Goal: Contribute content: Contribute content

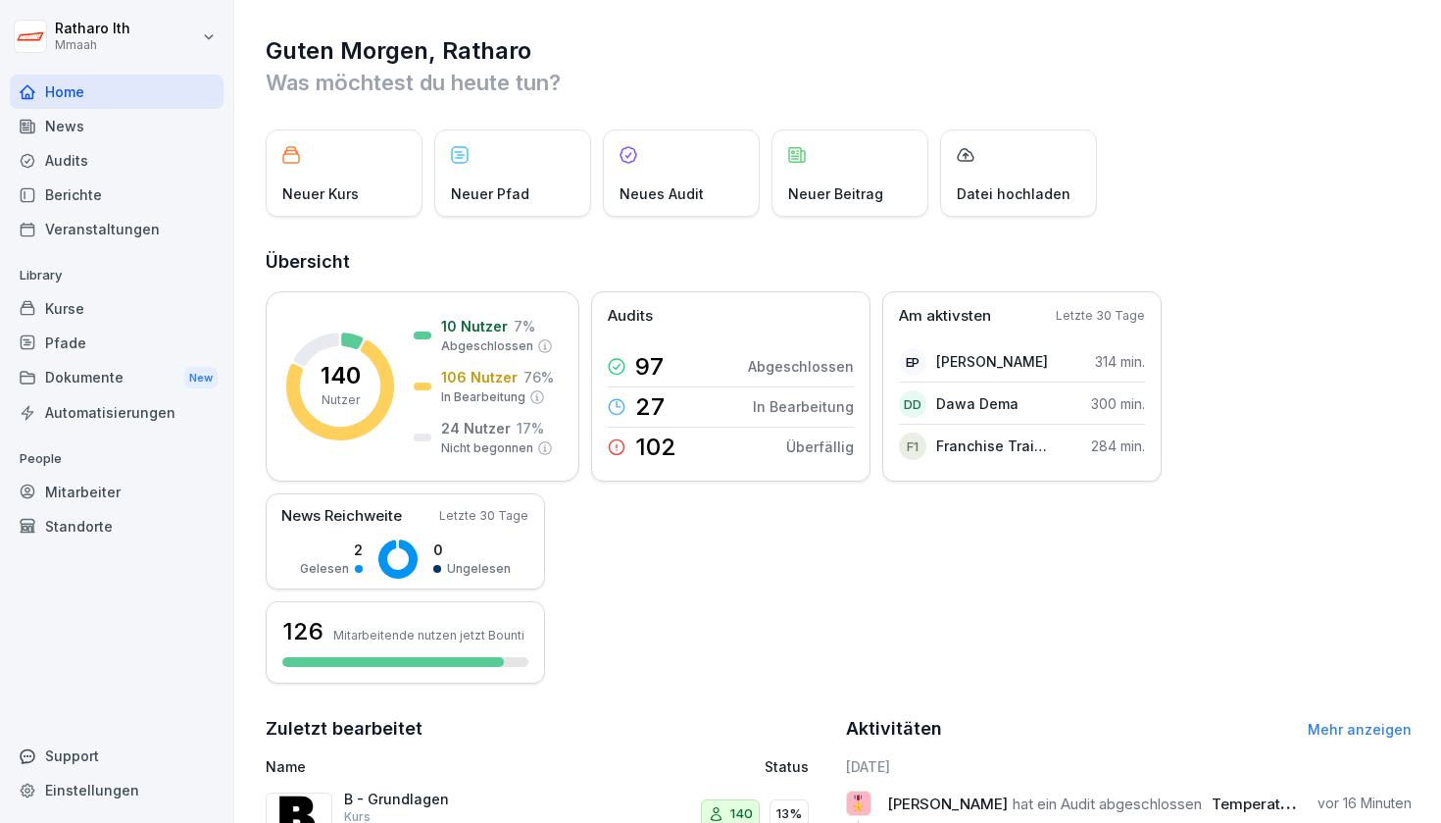
click at [139, 300] on div "Kurse" at bounding box center [117, 308] width 214 height 34
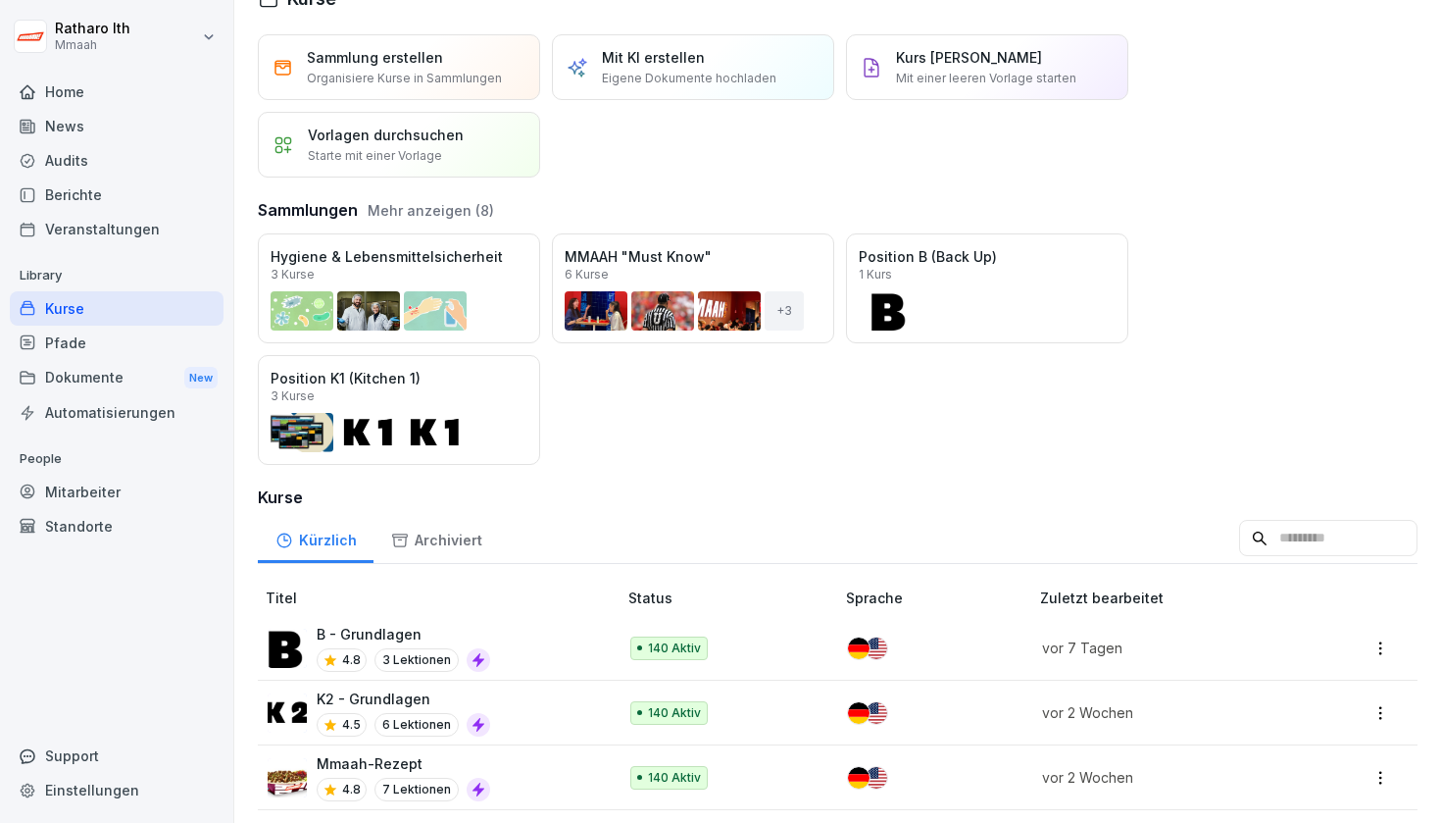
scroll to position [39, 0]
click at [0, 0] on div "Öffnen" at bounding box center [0, 0] width 0 height 0
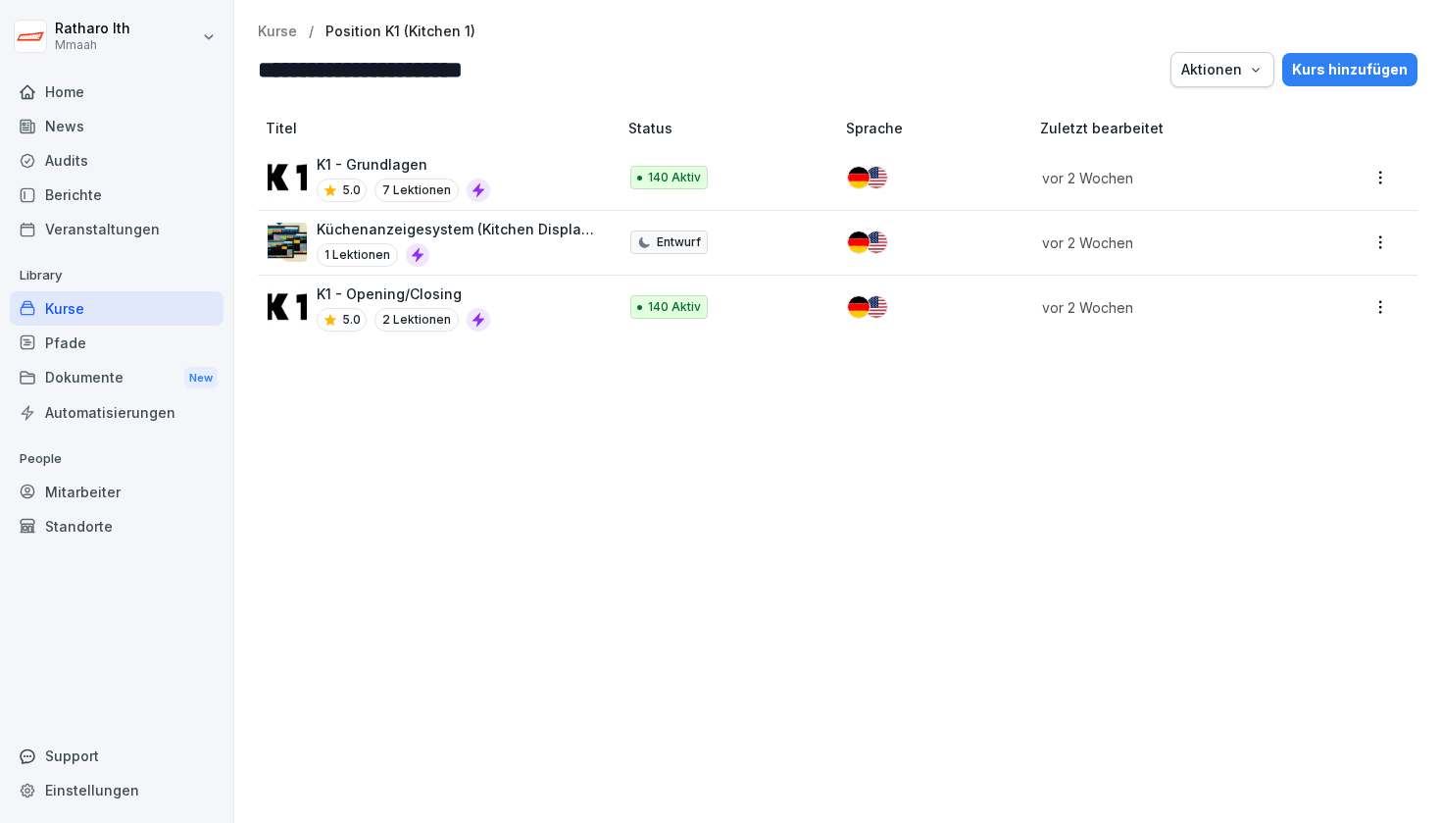
click at [159, 337] on div "Pfade" at bounding box center [117, 342] width 214 height 34
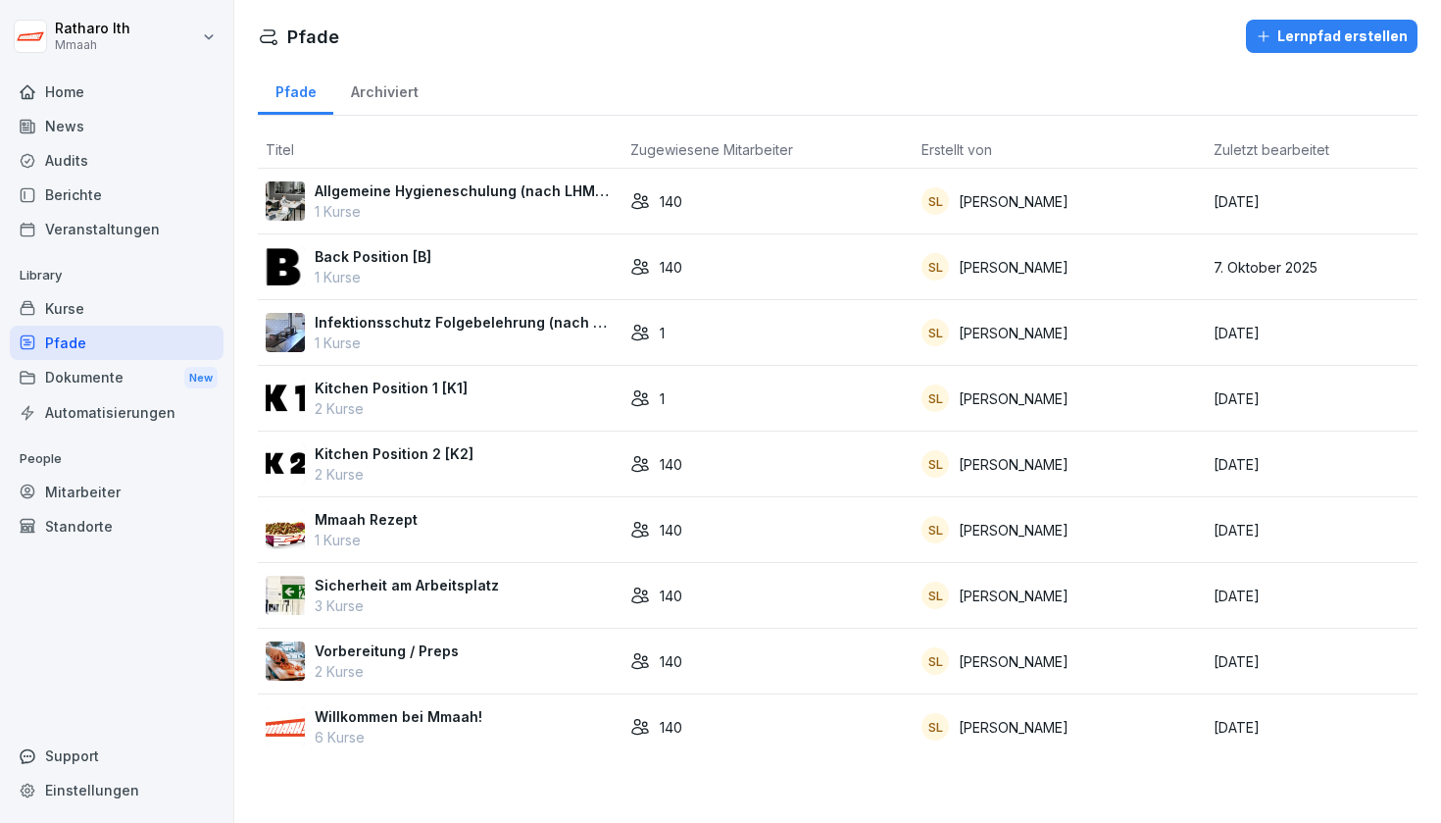
click at [383, 413] on p "2 Kurse" at bounding box center [391, 408] width 153 height 21
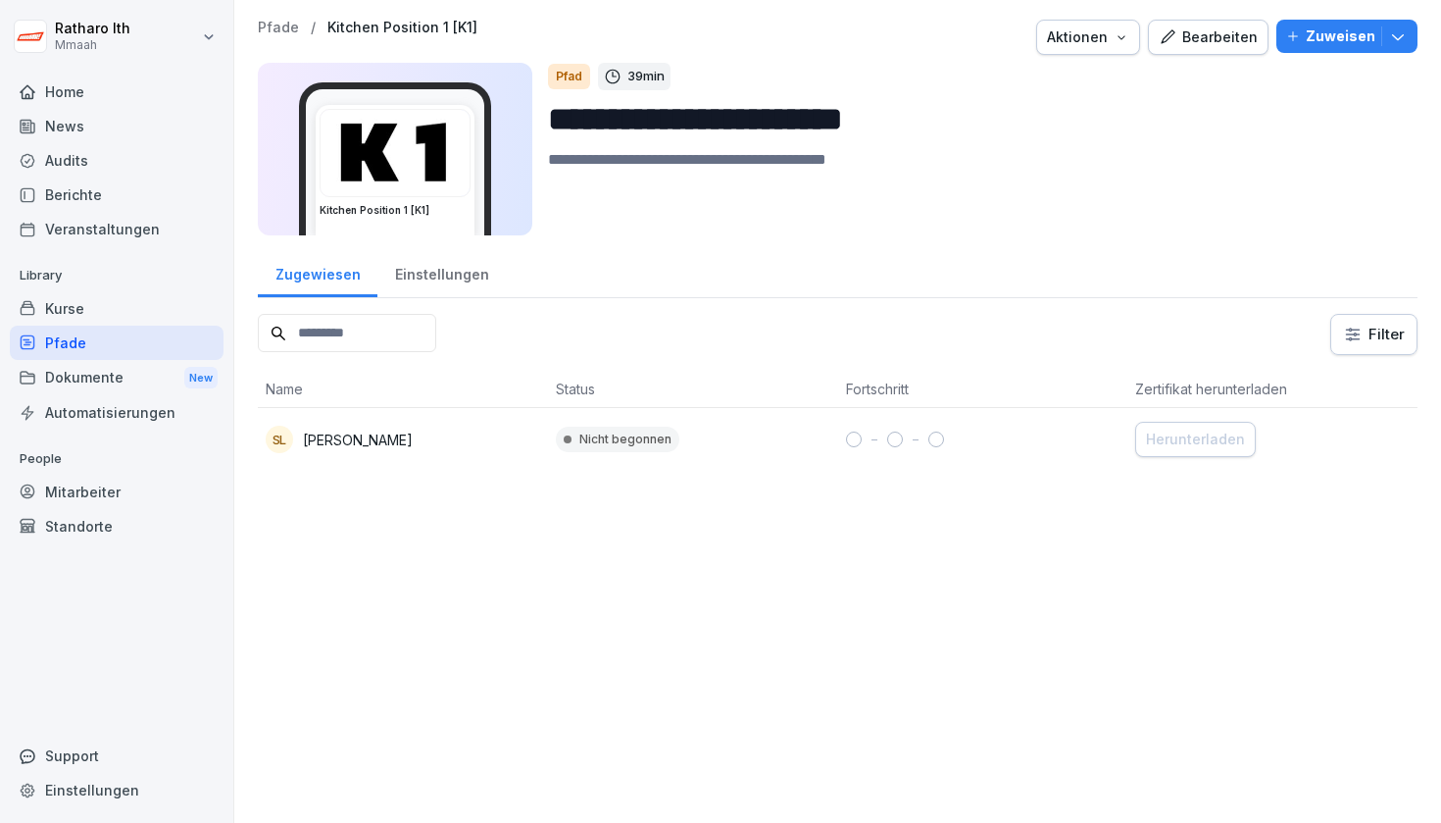
click at [101, 310] on div "Kurse" at bounding box center [117, 308] width 214 height 34
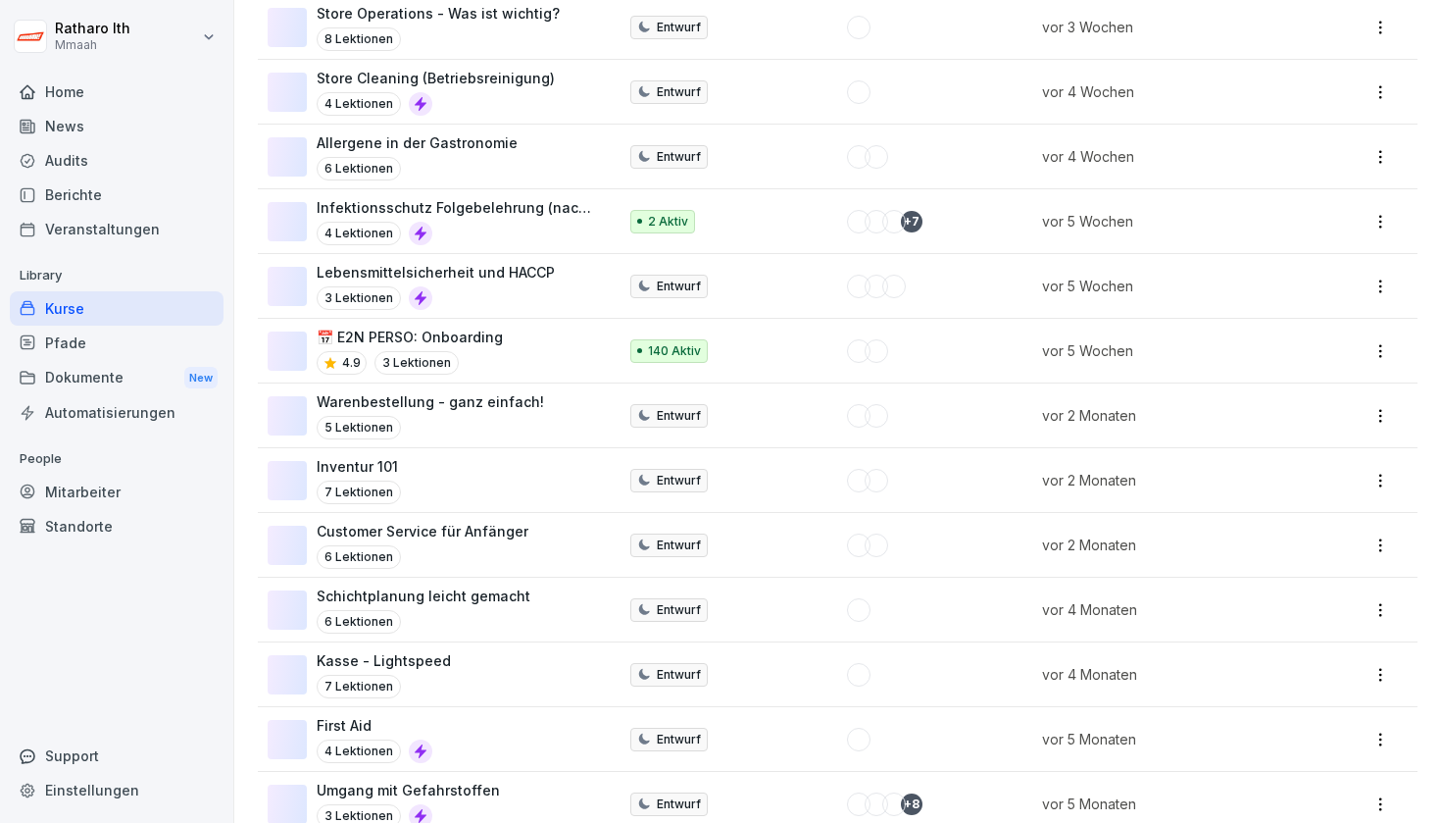
scroll to position [1951, 0]
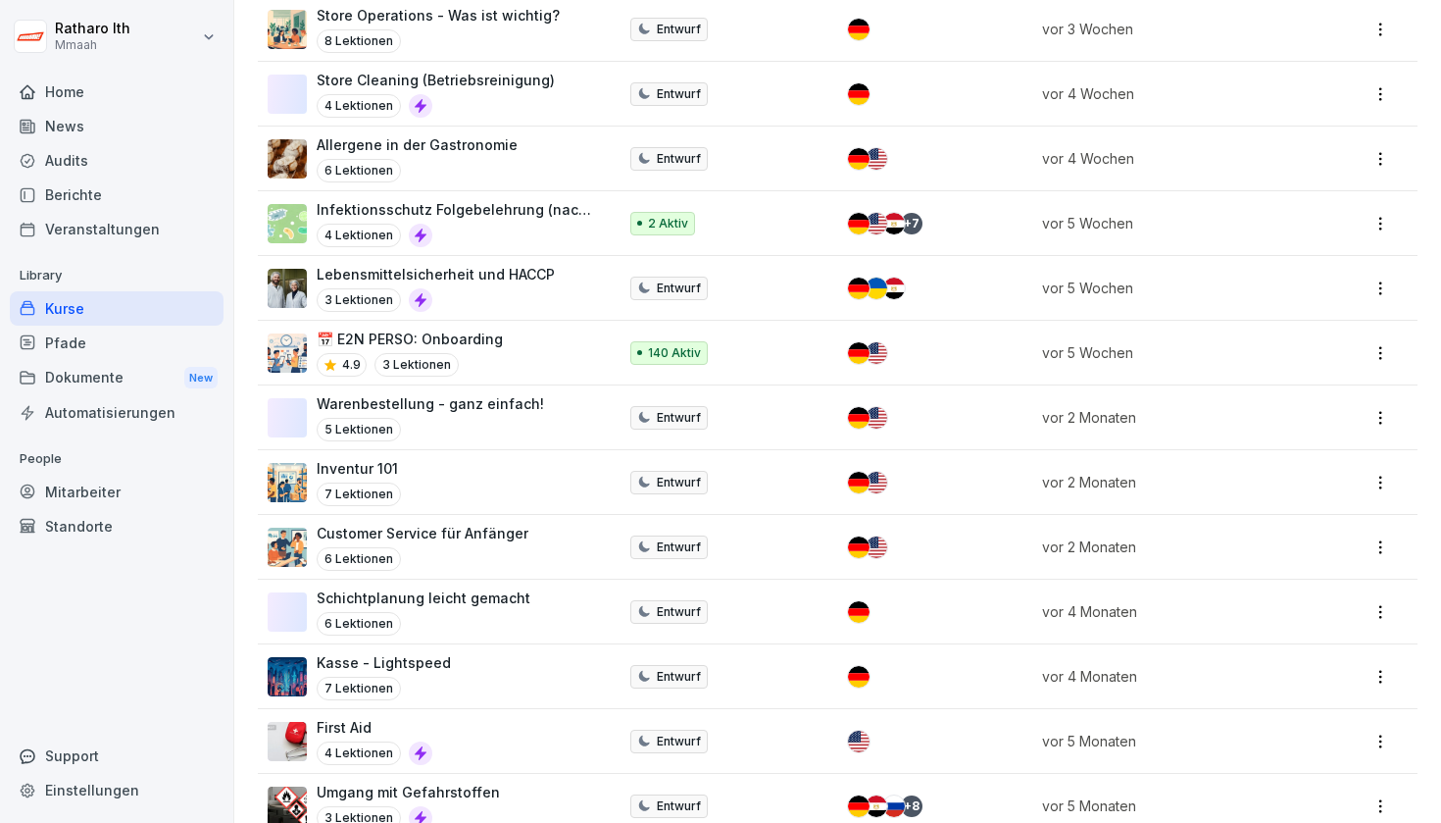
click at [151, 345] on div "Pfade" at bounding box center [117, 342] width 214 height 34
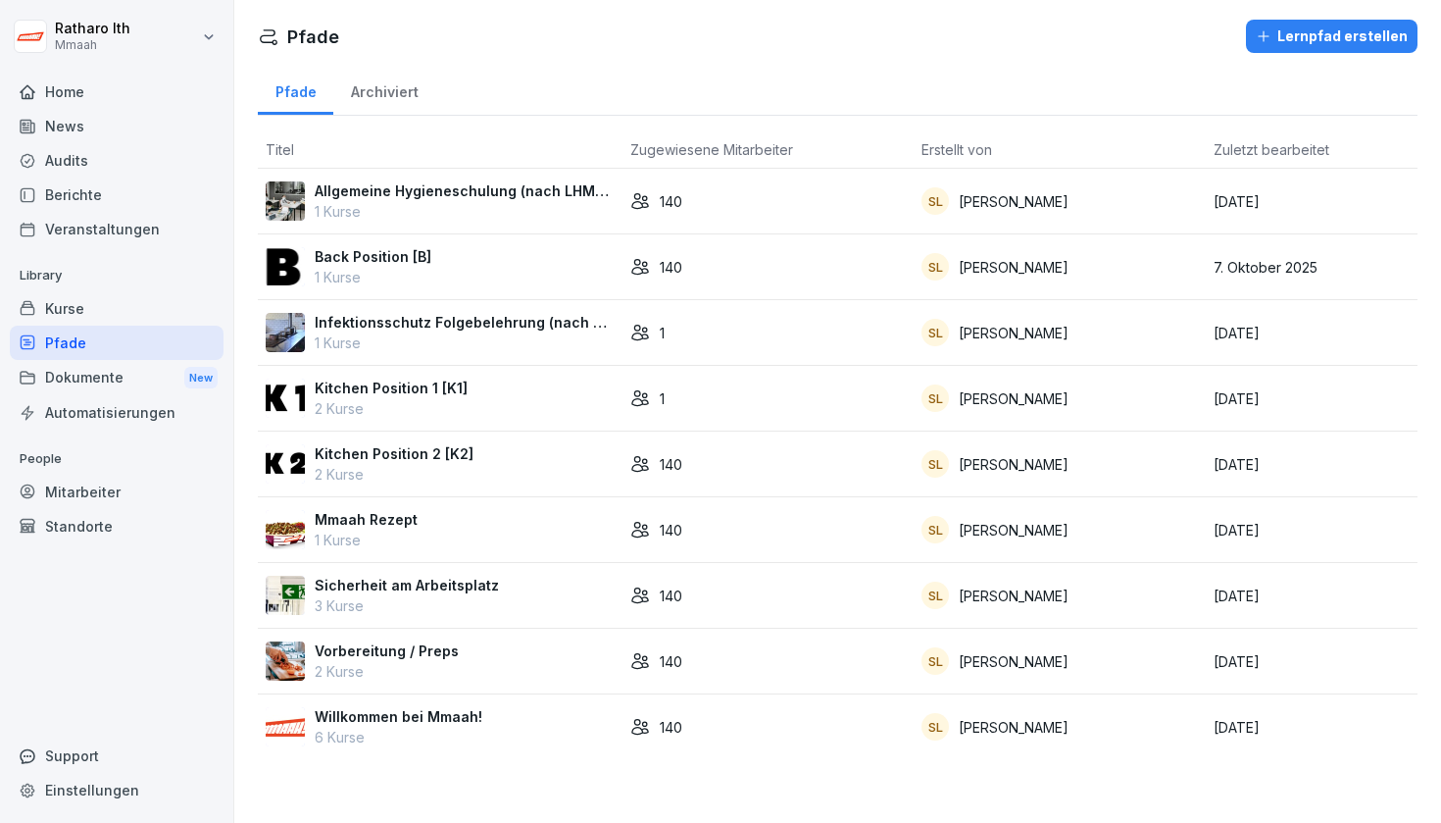
click at [379, 392] on p "Kitchen Position 1 [K1]" at bounding box center [391, 387] width 153 height 21
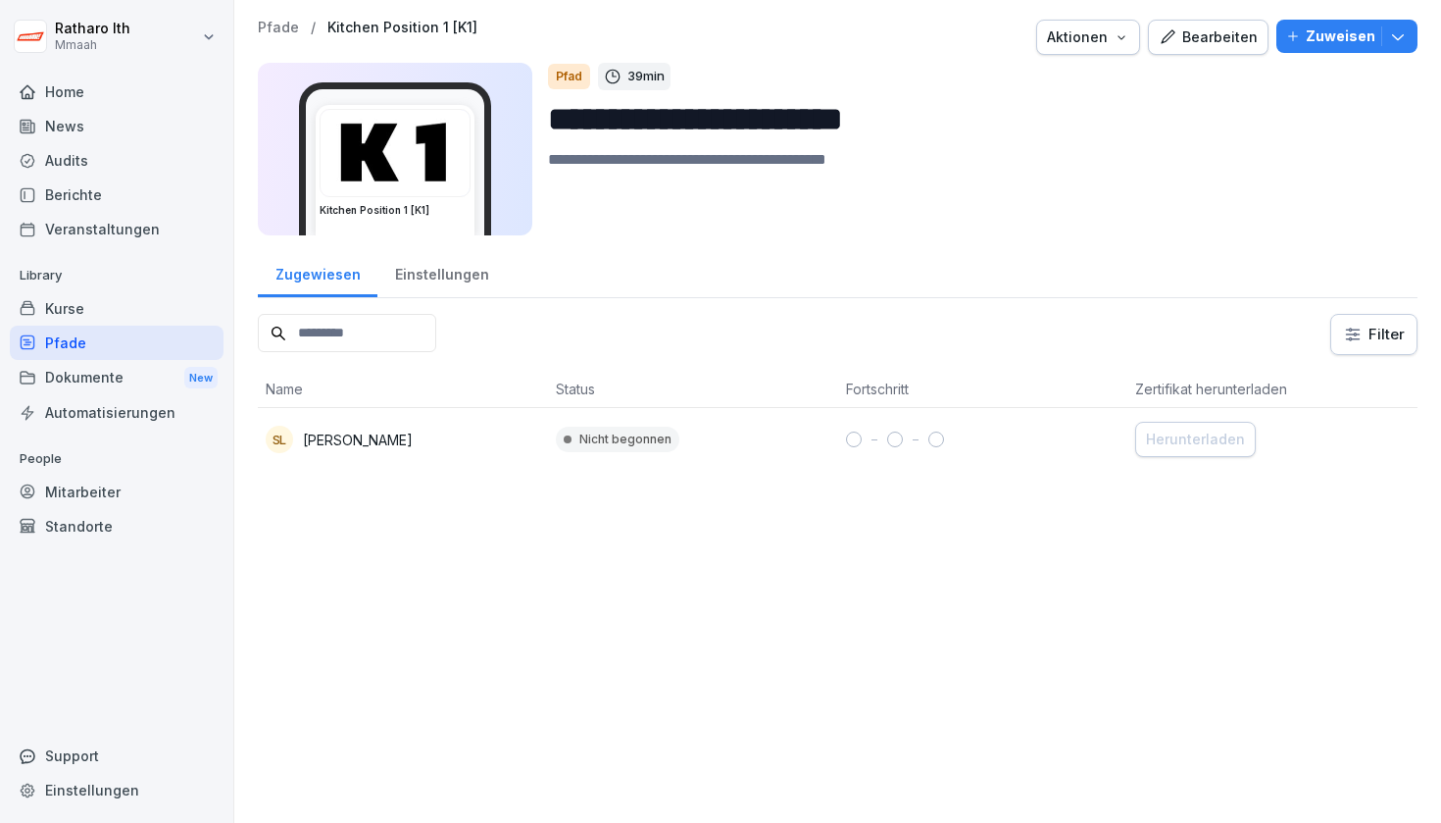
click at [86, 313] on div "Kurse" at bounding box center [117, 308] width 214 height 34
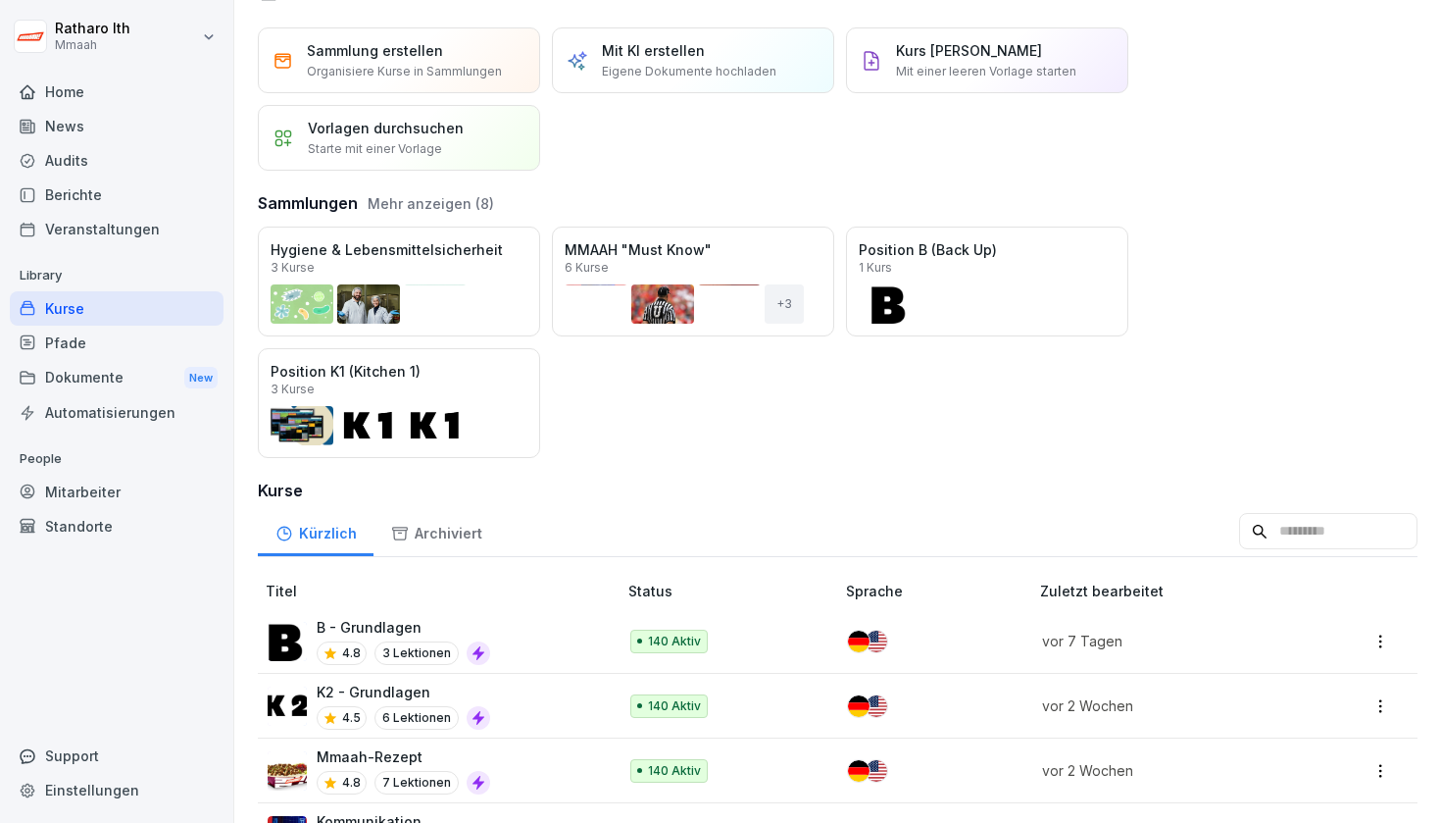
scroll to position [47, 0]
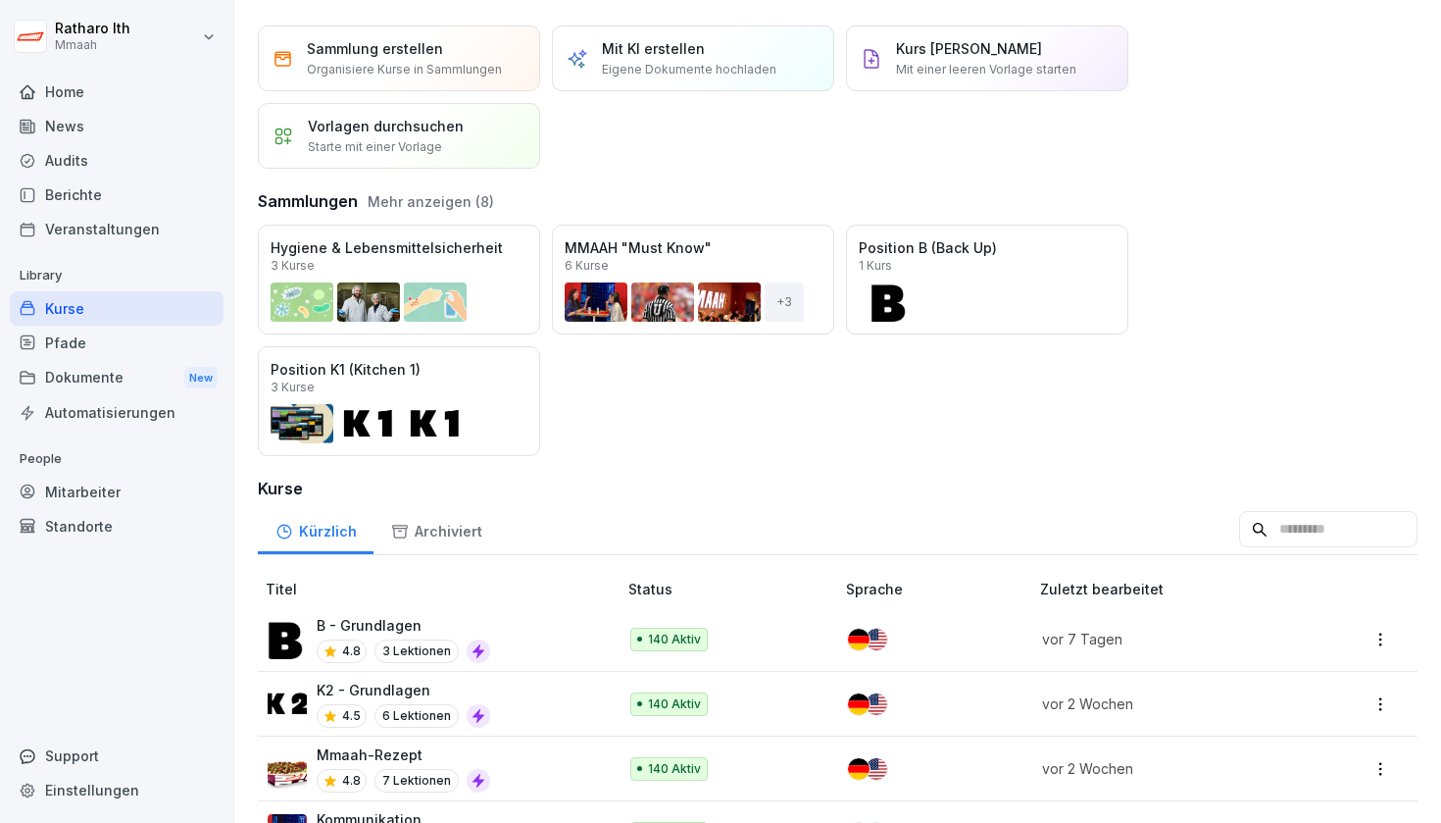
click at [0, 0] on div "Öffnen" at bounding box center [0, 0] width 0 height 0
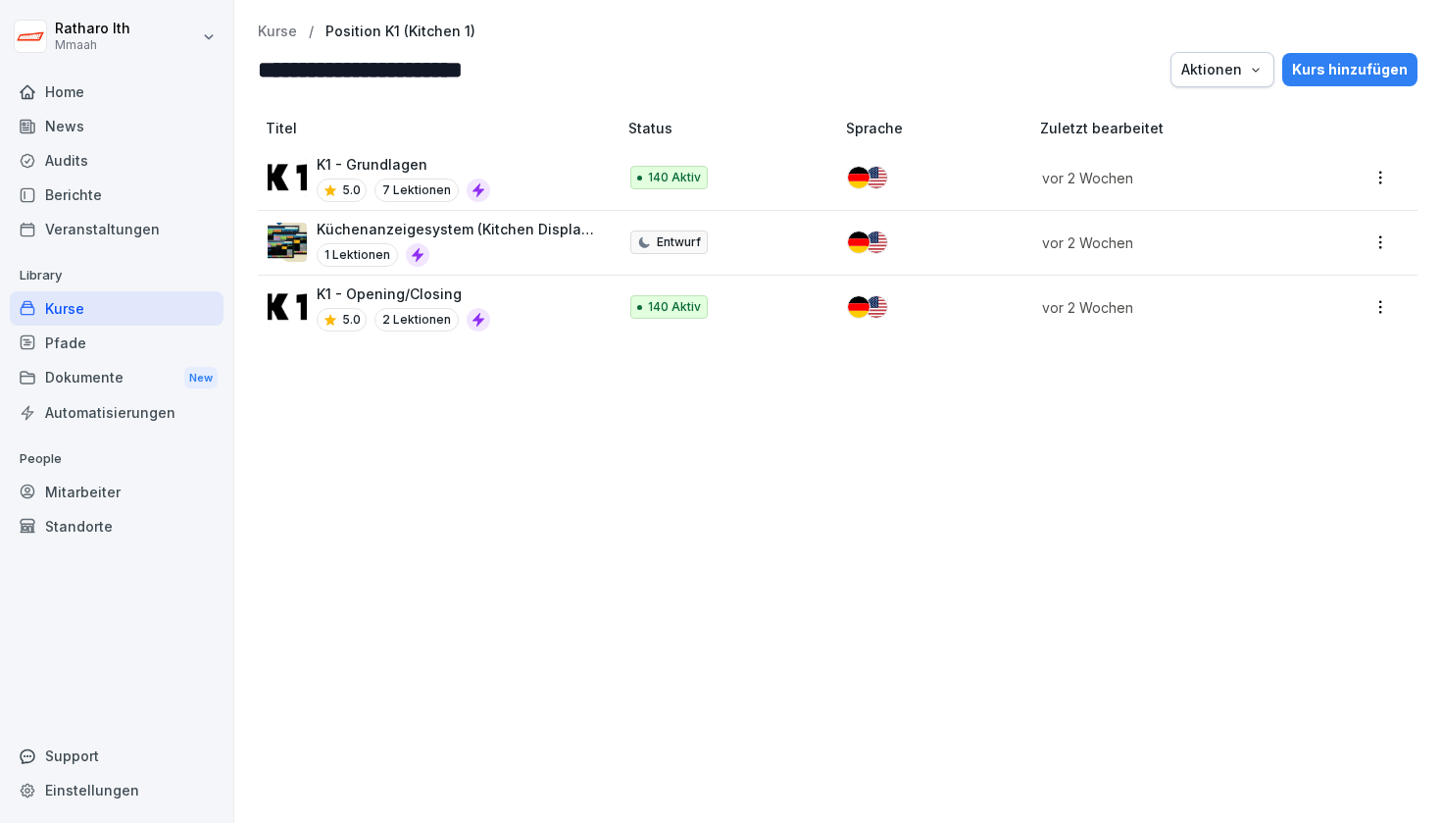
click at [424, 287] on p "K1 - Opening/Closing" at bounding box center [404, 293] width 174 height 21
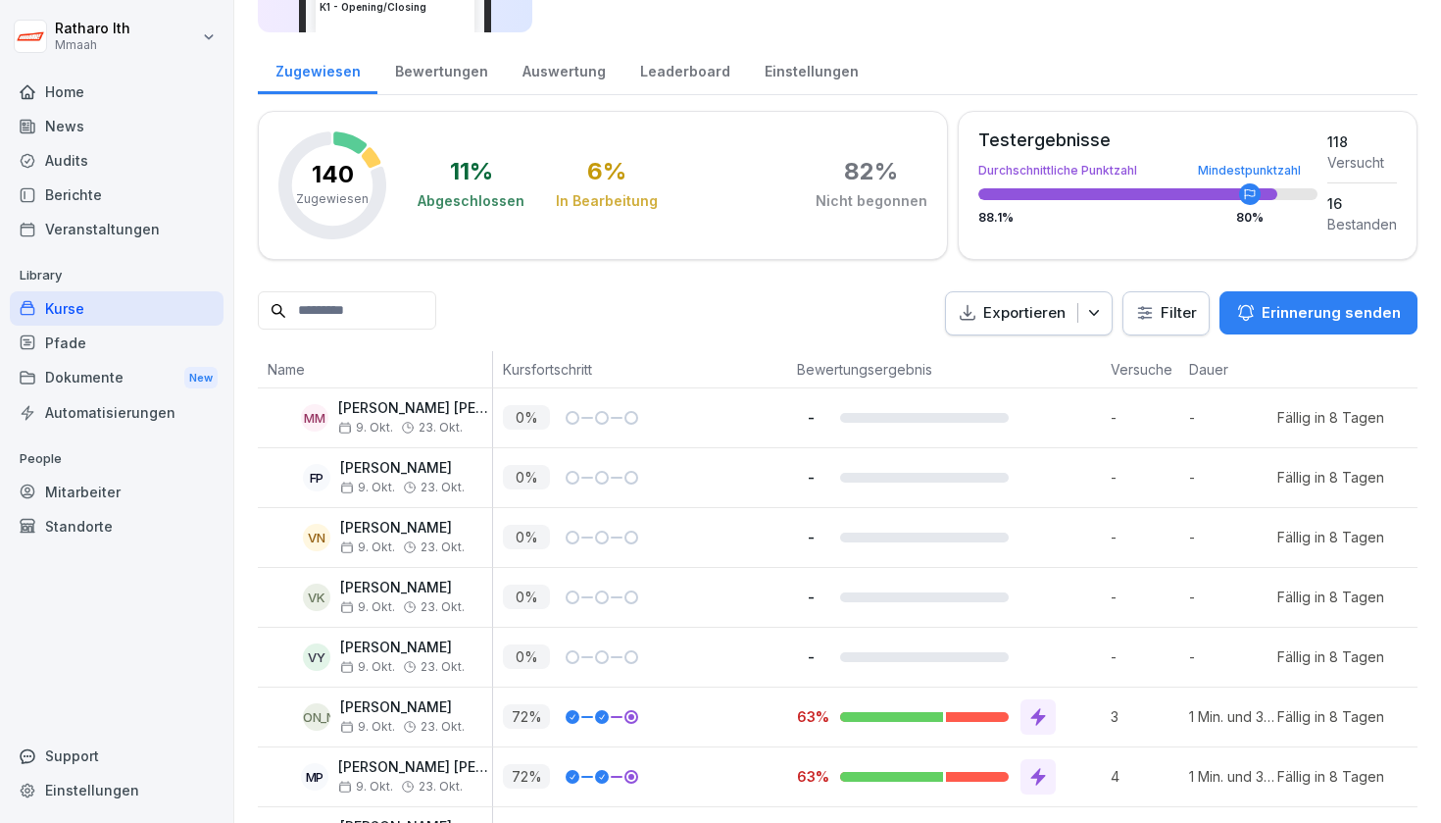
scroll to position [202, 0]
click at [470, 86] on div "Bewertungen" at bounding box center [440, 70] width 127 height 50
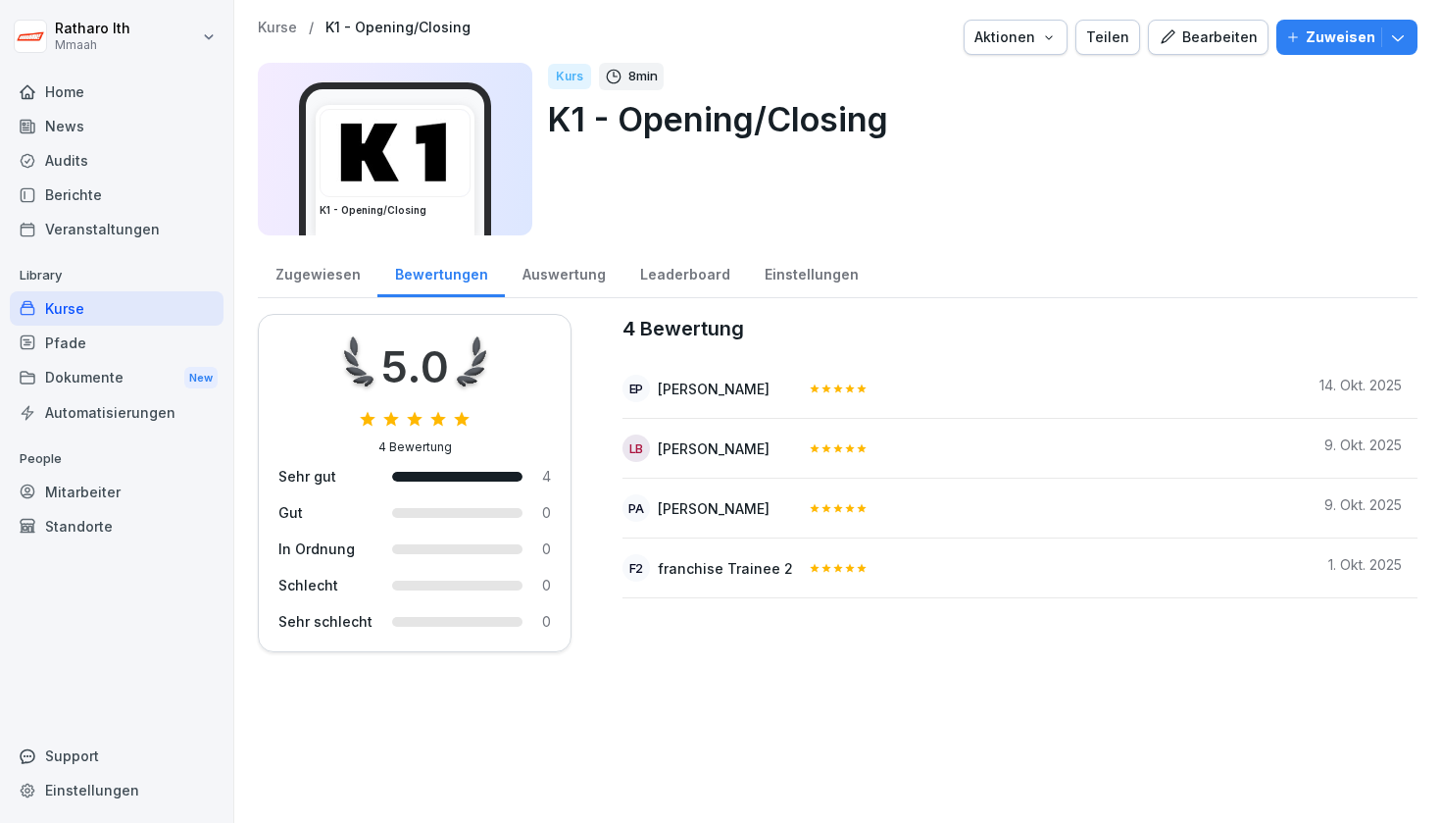
click at [564, 294] on div "Auswertung" at bounding box center [564, 272] width 118 height 50
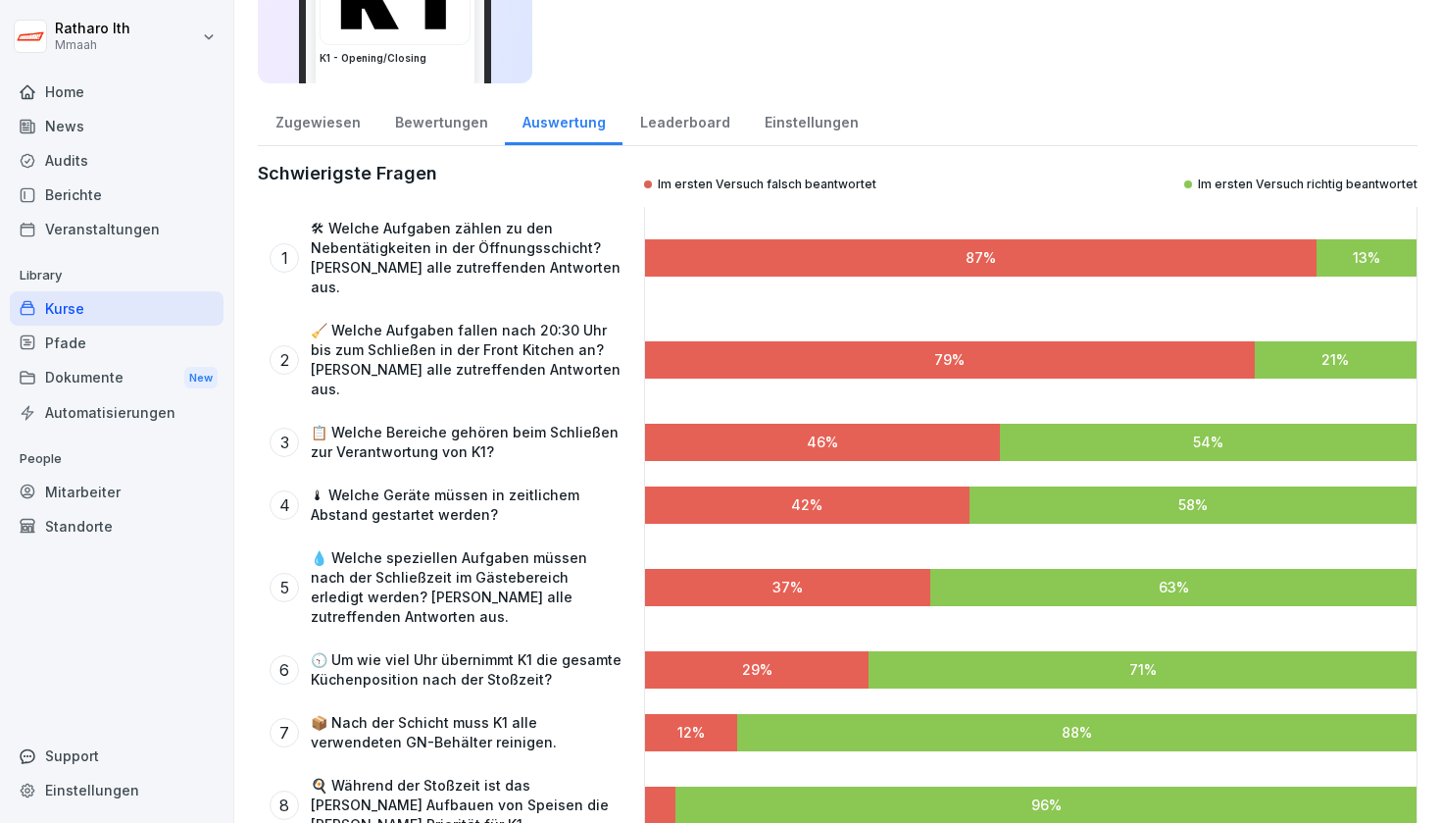
scroll to position [60, 0]
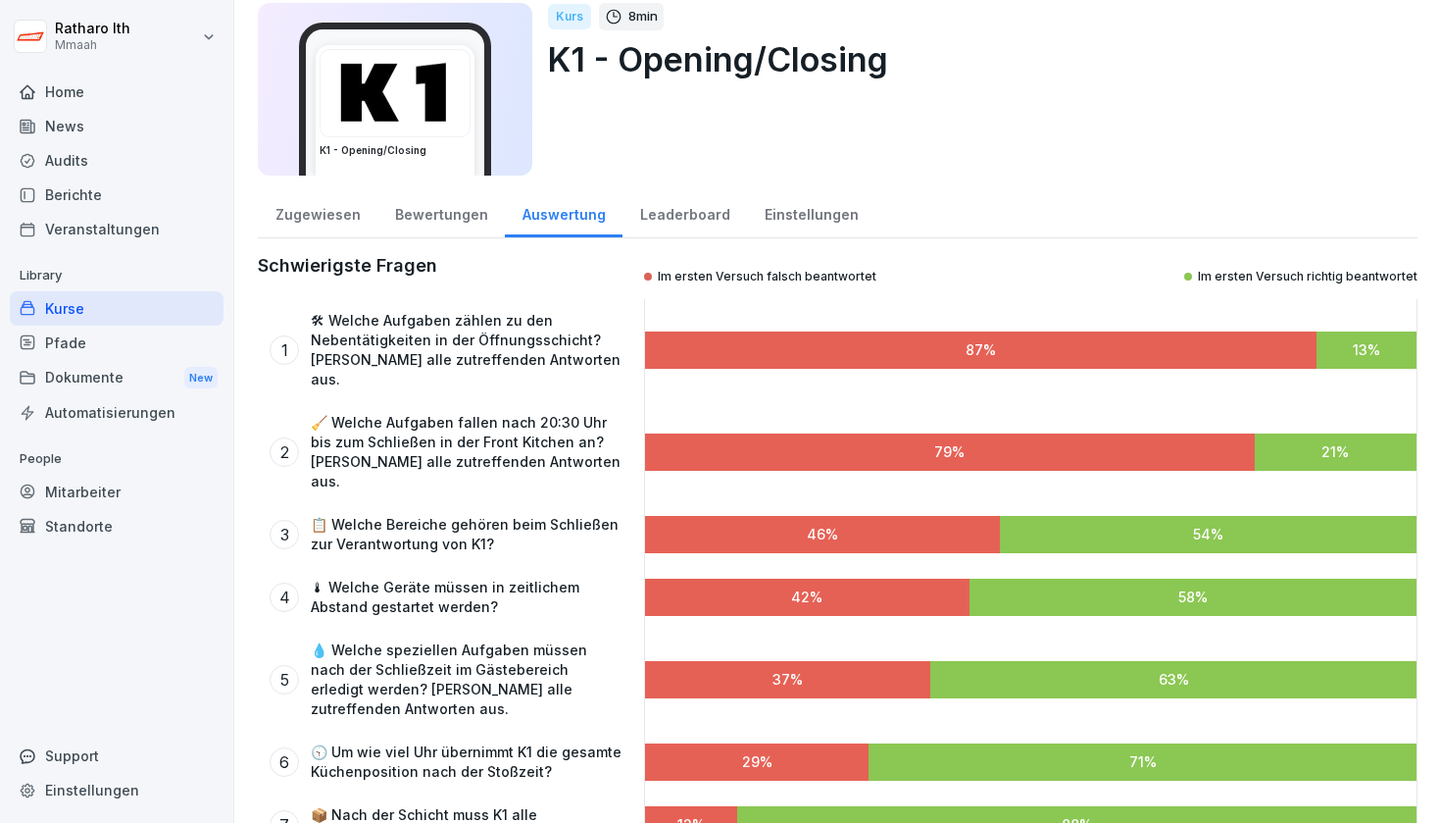
click at [692, 339] on div at bounding box center [981, 349] width 672 height 37
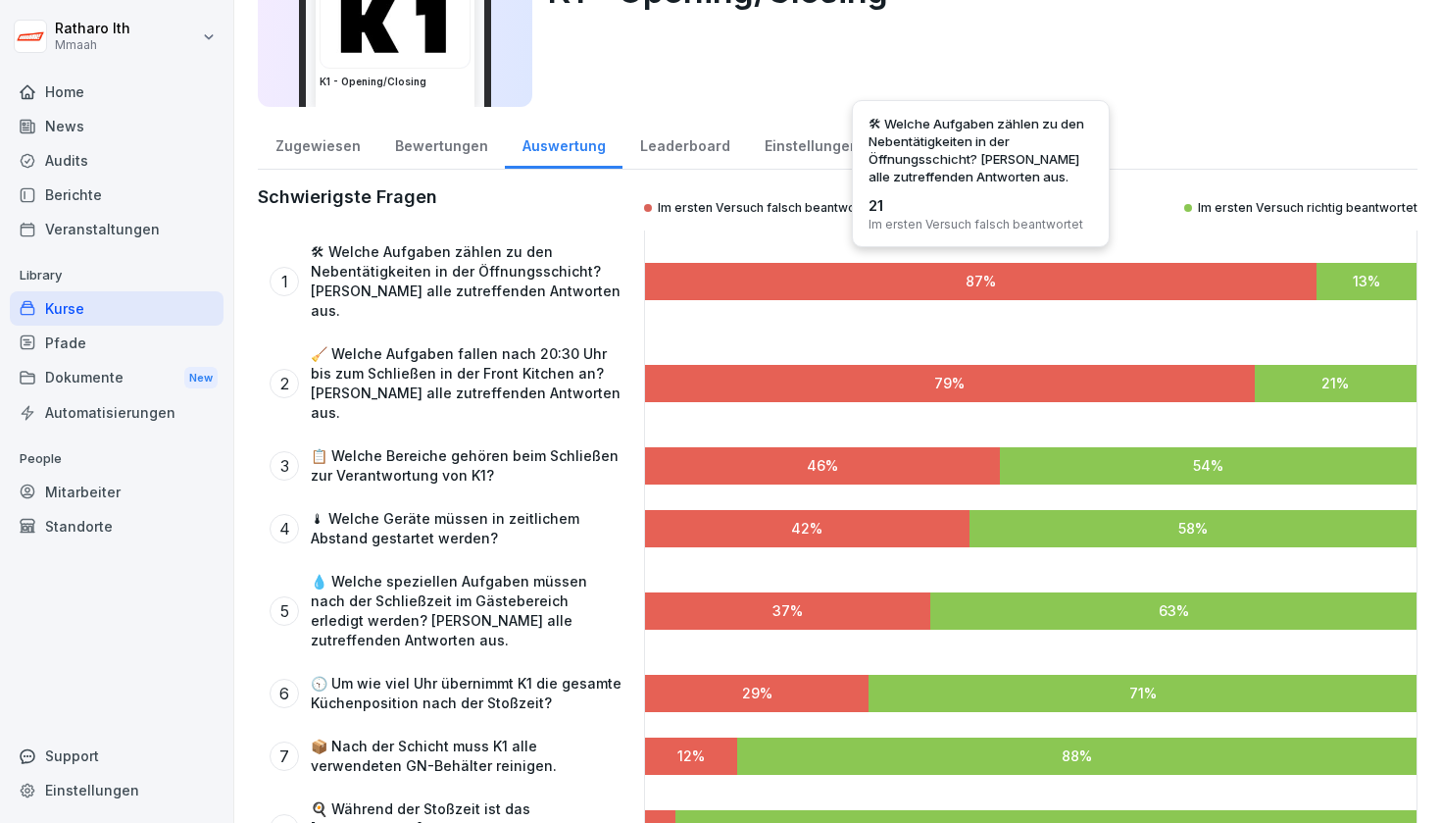
scroll to position [127, 0]
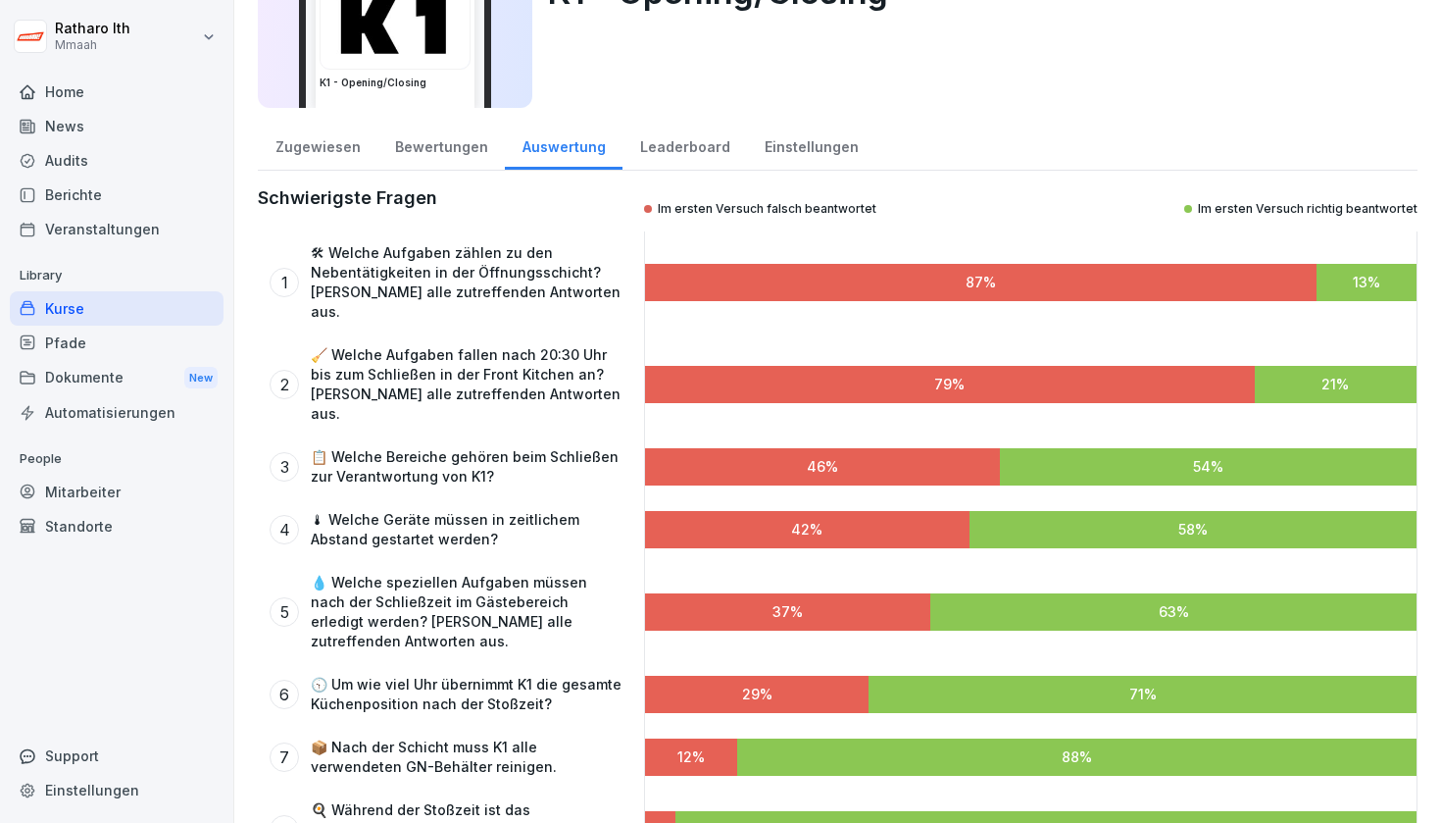
click at [772, 146] on div "Einstellungen" at bounding box center [811, 145] width 128 height 50
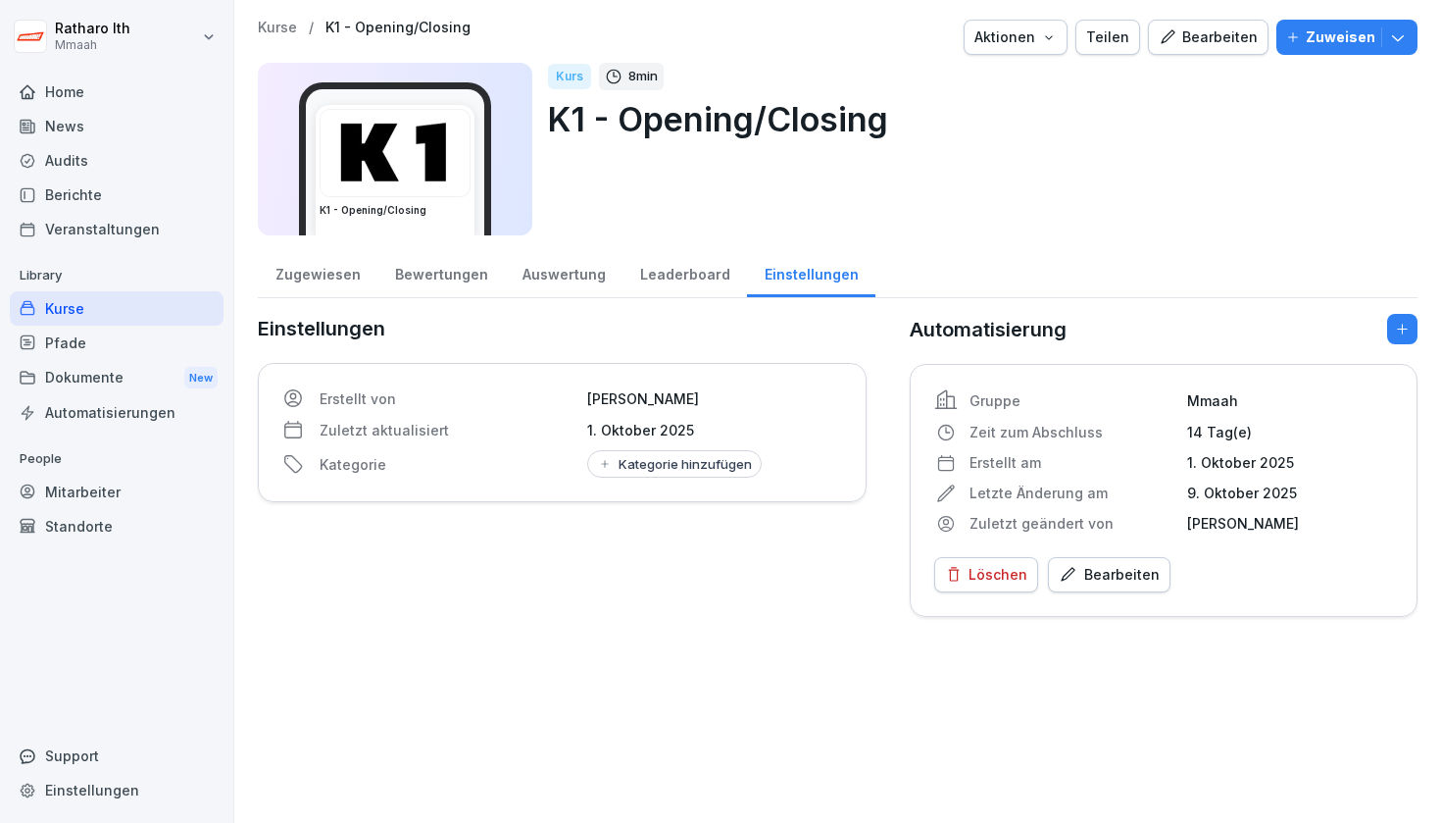
click at [681, 277] on div "Leaderboard" at bounding box center [685, 272] width 125 height 50
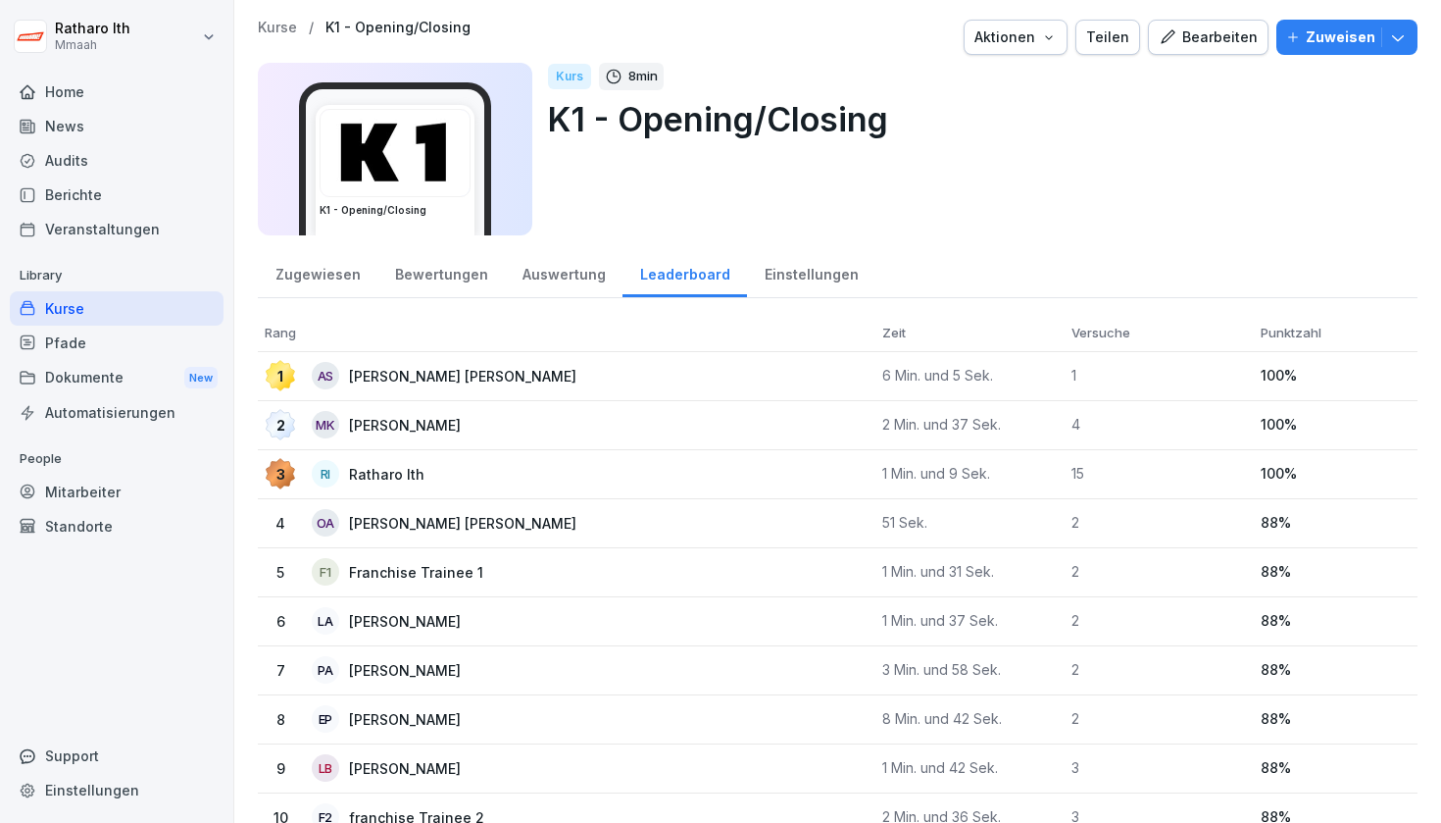
click at [1198, 46] on div "Bearbeiten" at bounding box center [1208, 37] width 99 height 22
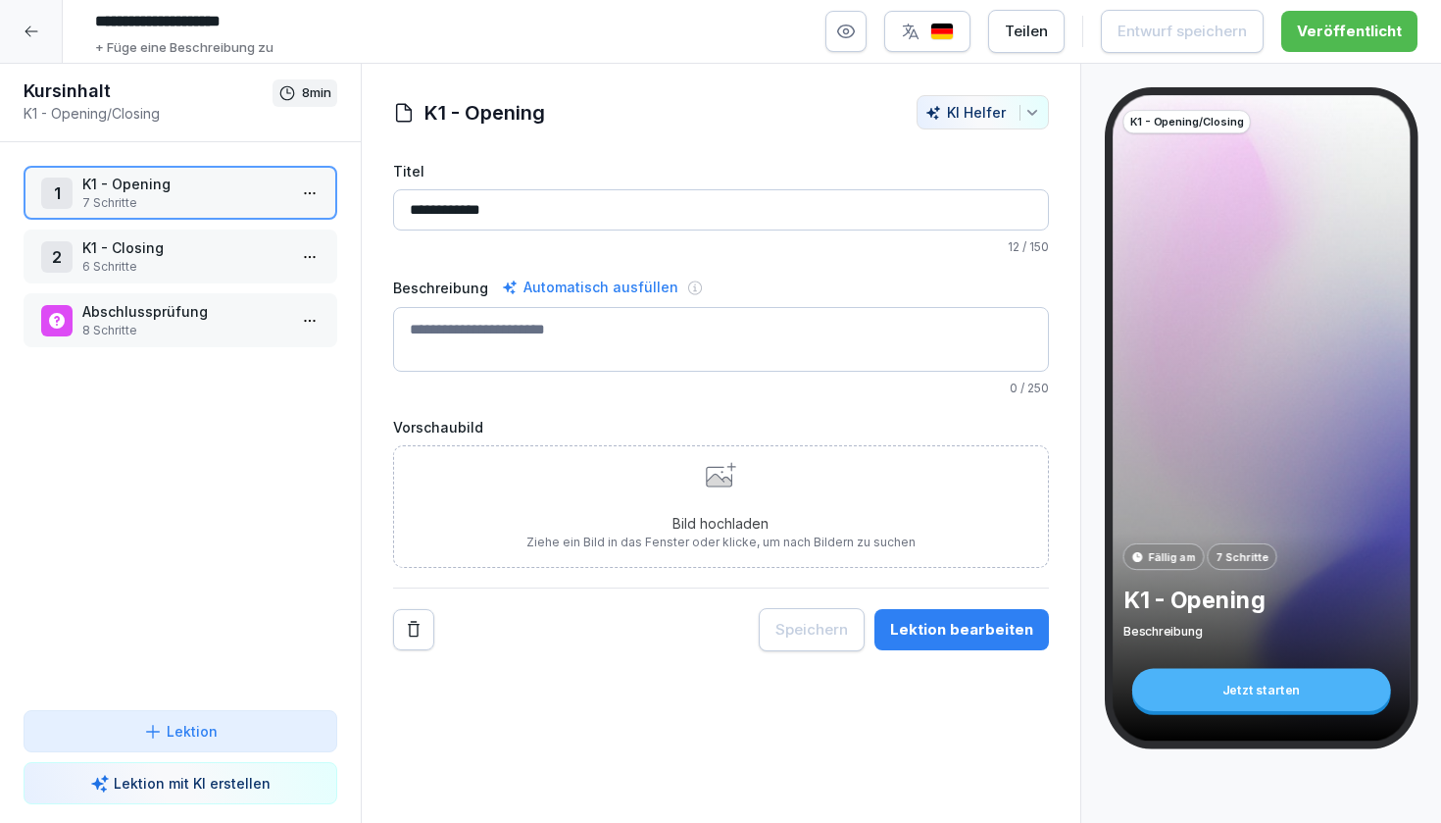
click at [210, 306] on p "Abschlussprüfung" at bounding box center [184, 311] width 204 height 21
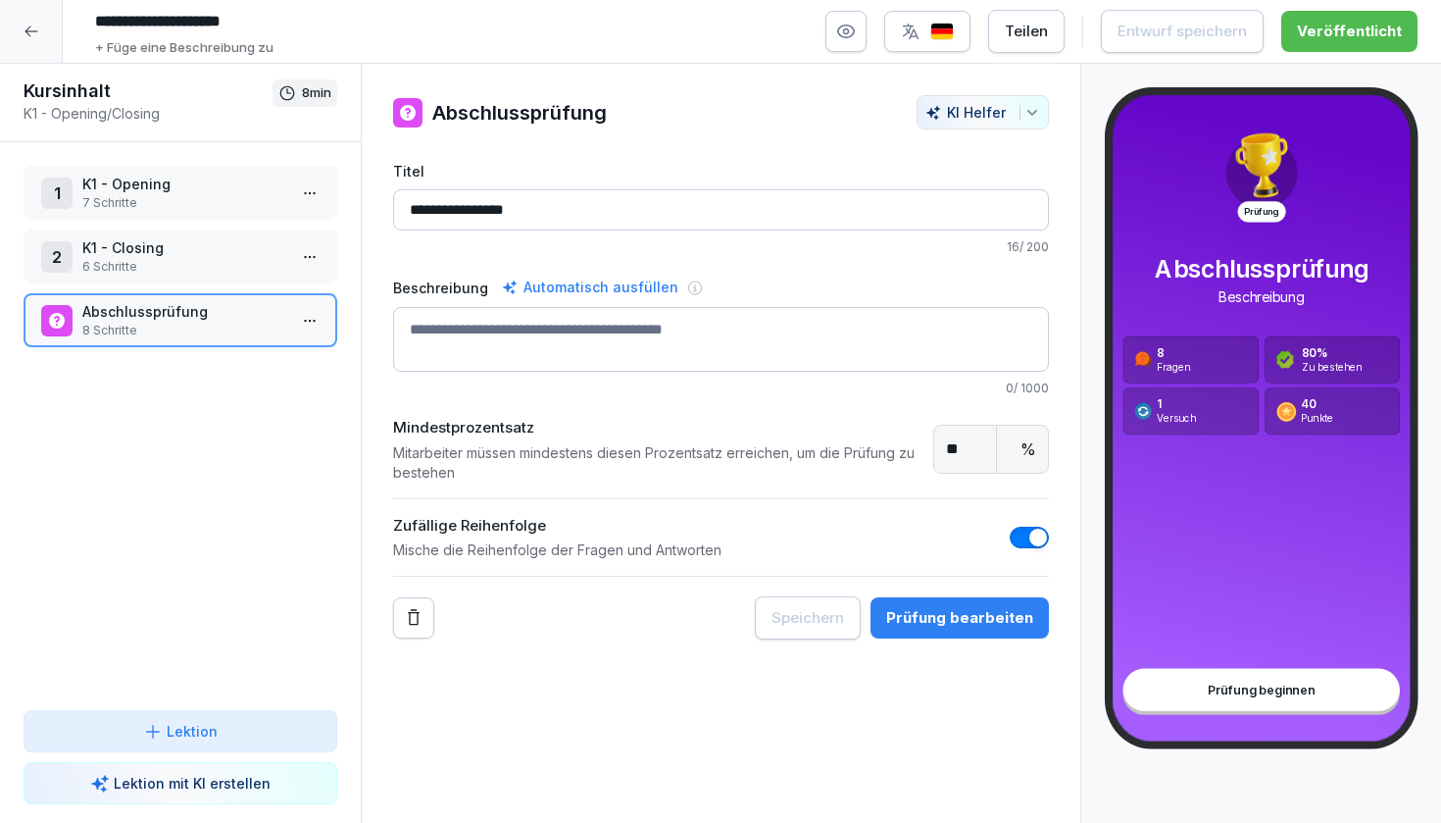
click at [992, 625] on div "Prüfung bearbeiten" at bounding box center [959, 618] width 147 height 22
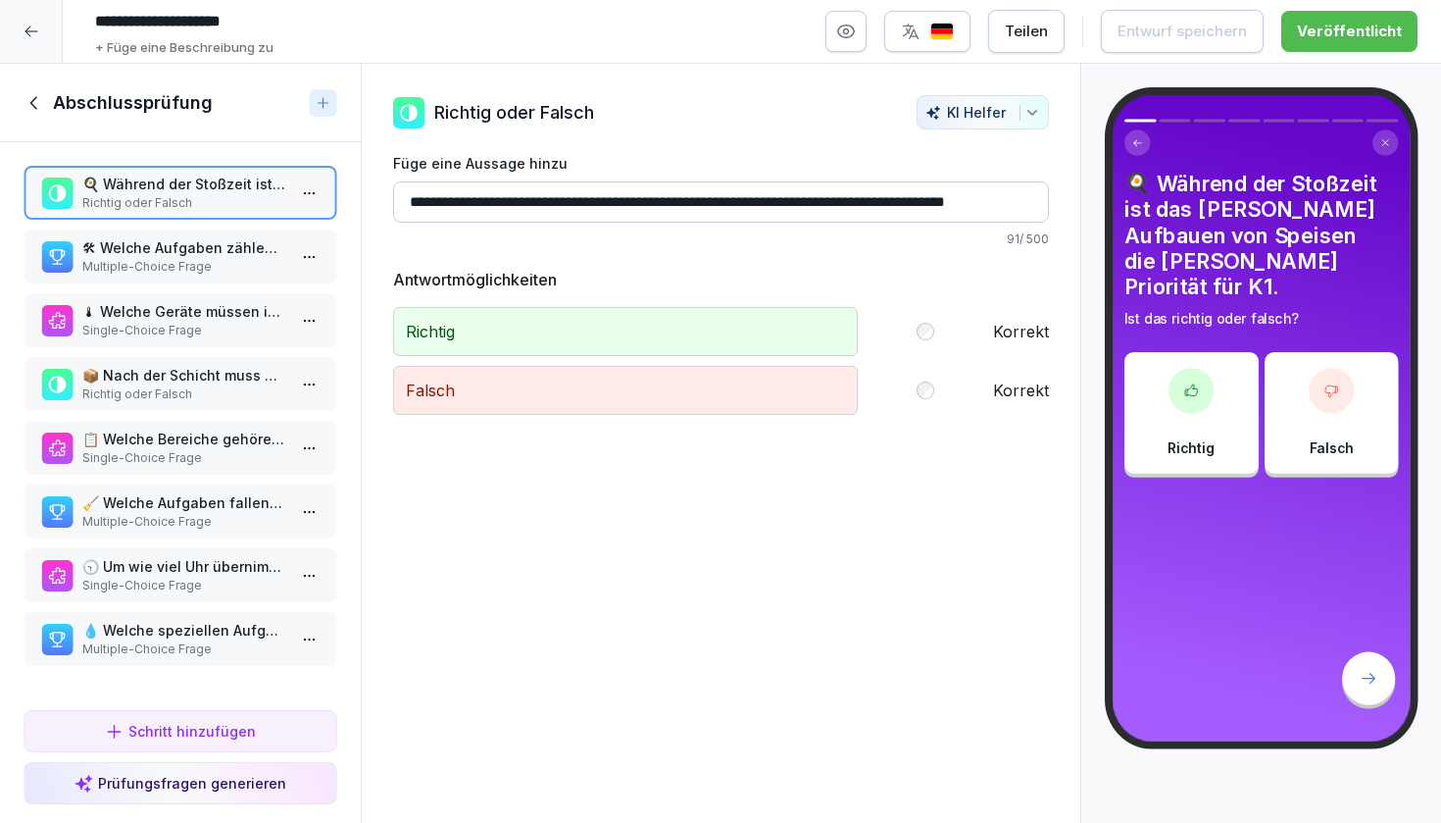
click at [217, 264] on p "Multiple-Choice Frage" at bounding box center [184, 267] width 204 height 18
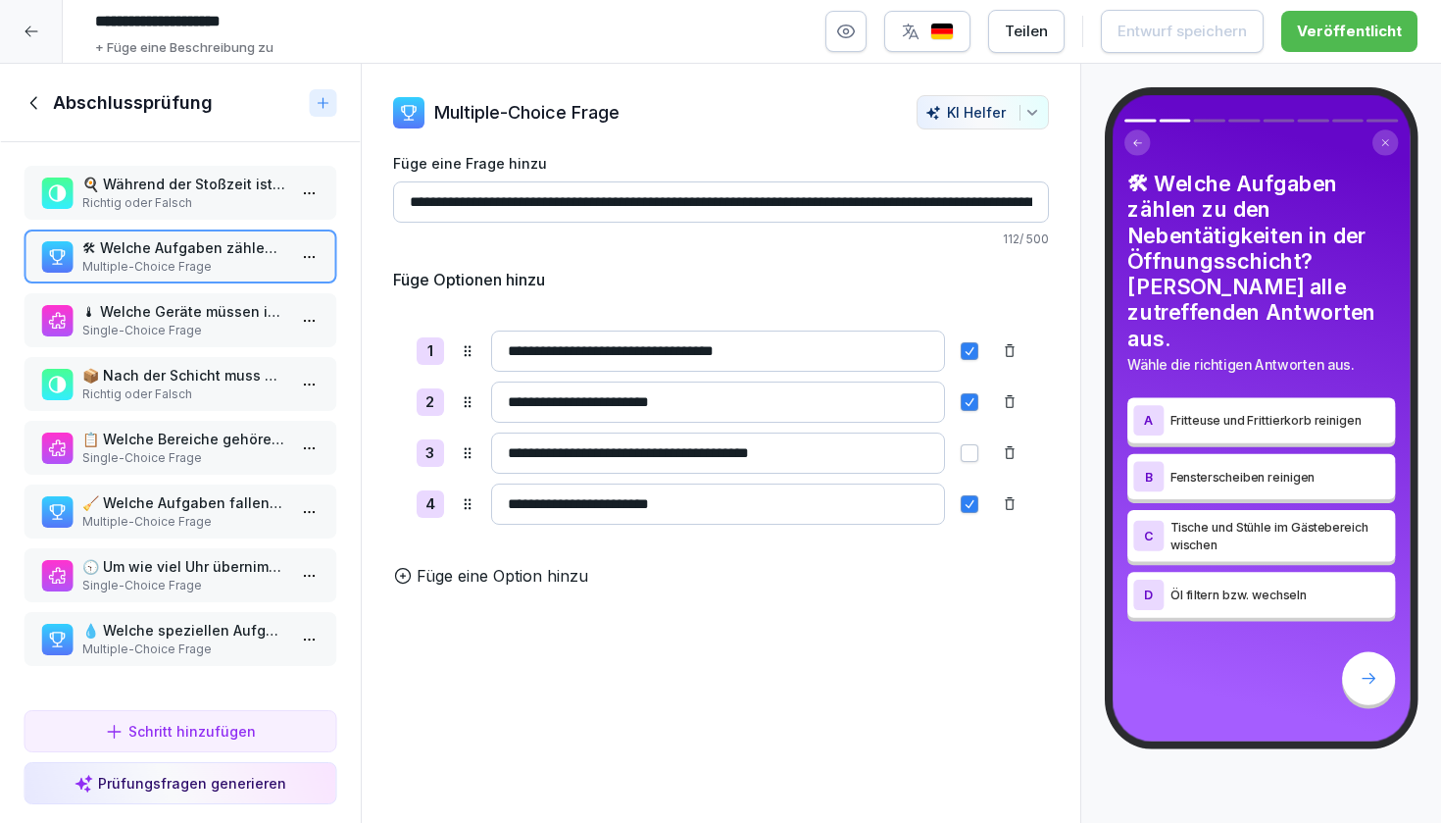
click at [35, 103] on icon at bounding box center [35, 103] width 22 height 22
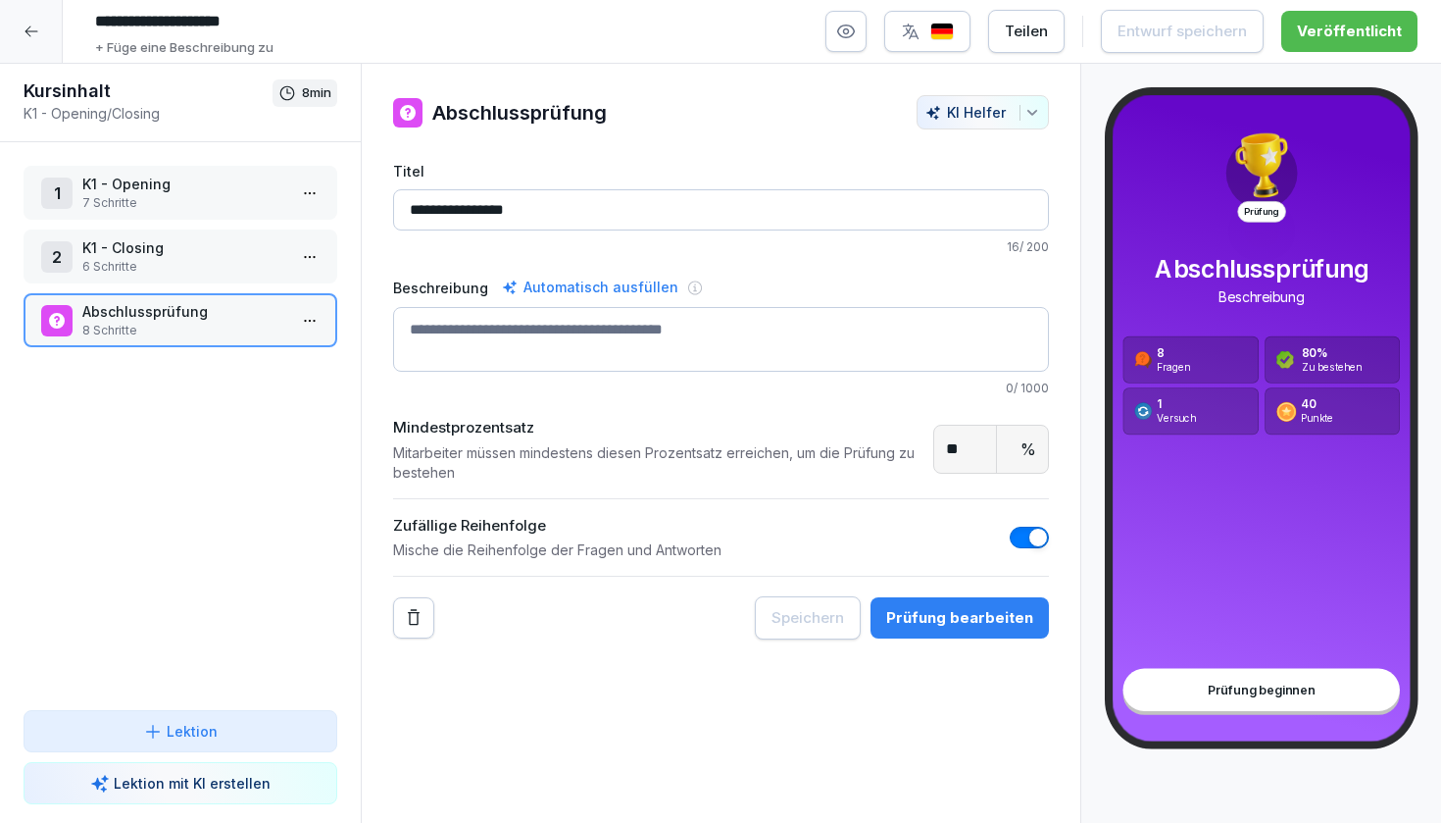
click at [31, 45] on div at bounding box center [31, 31] width 63 height 63
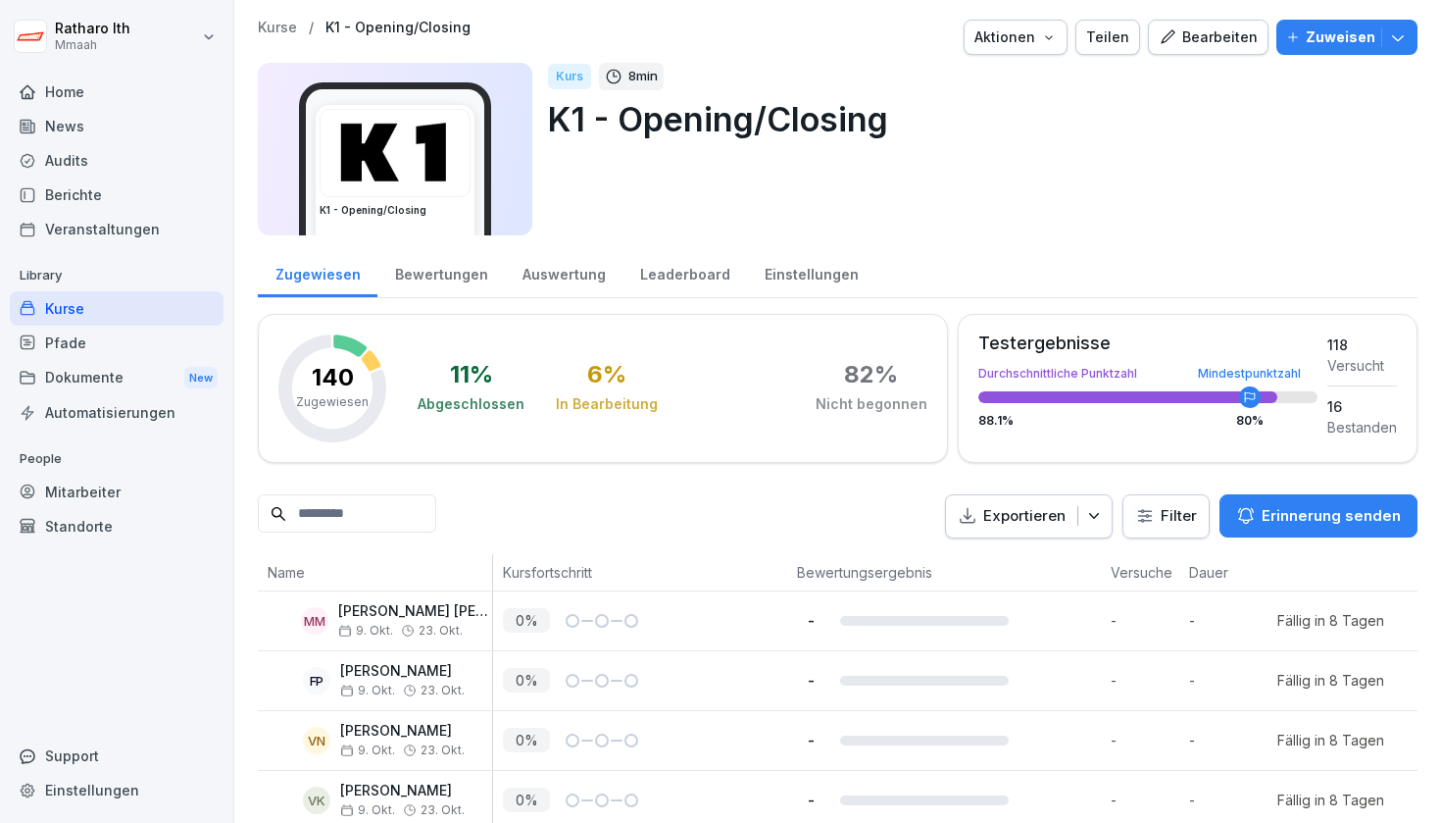
click at [542, 280] on div "Auswertung" at bounding box center [564, 272] width 118 height 50
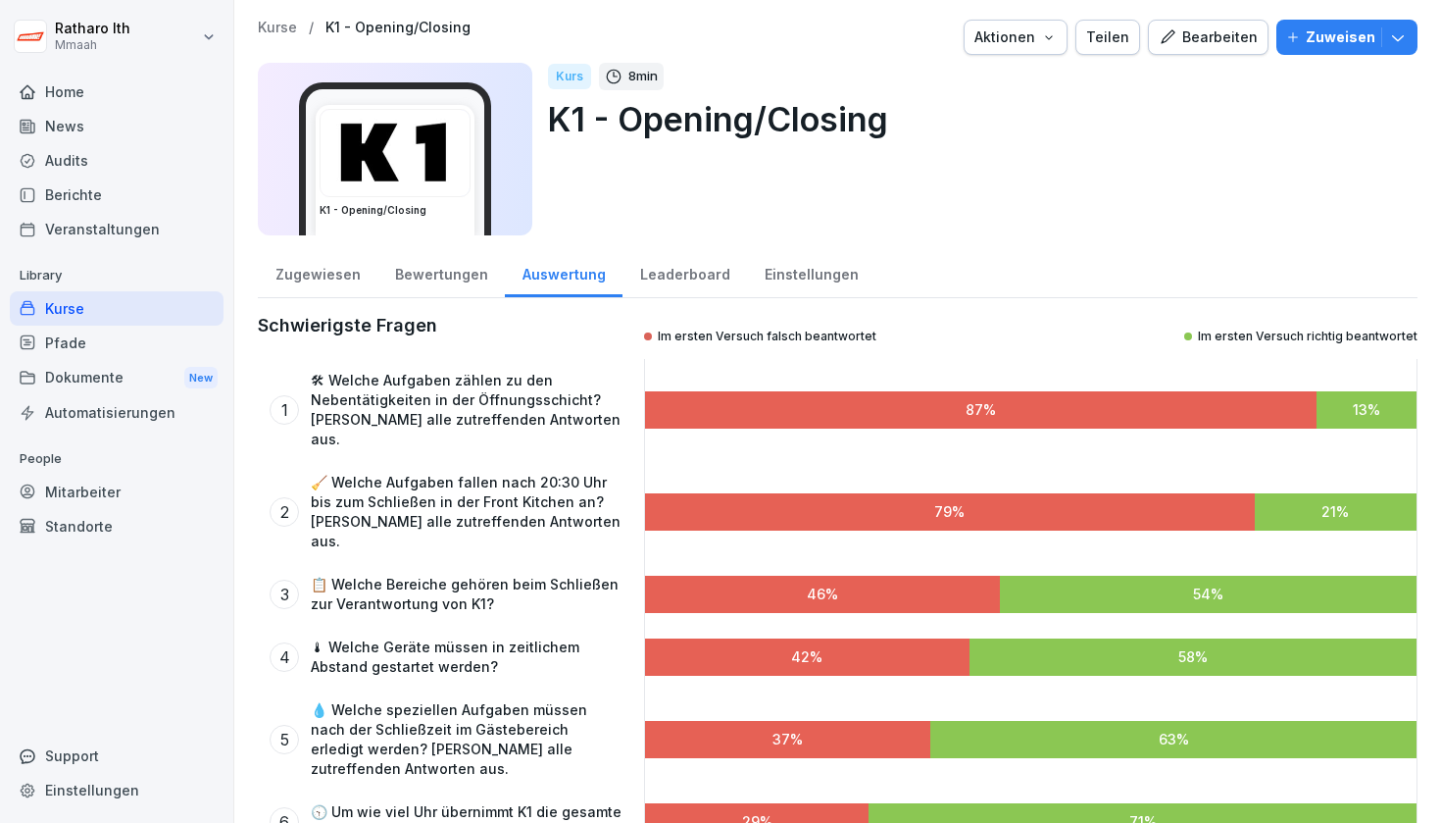
click at [823, 264] on div "Einstellungen" at bounding box center [811, 272] width 128 height 50
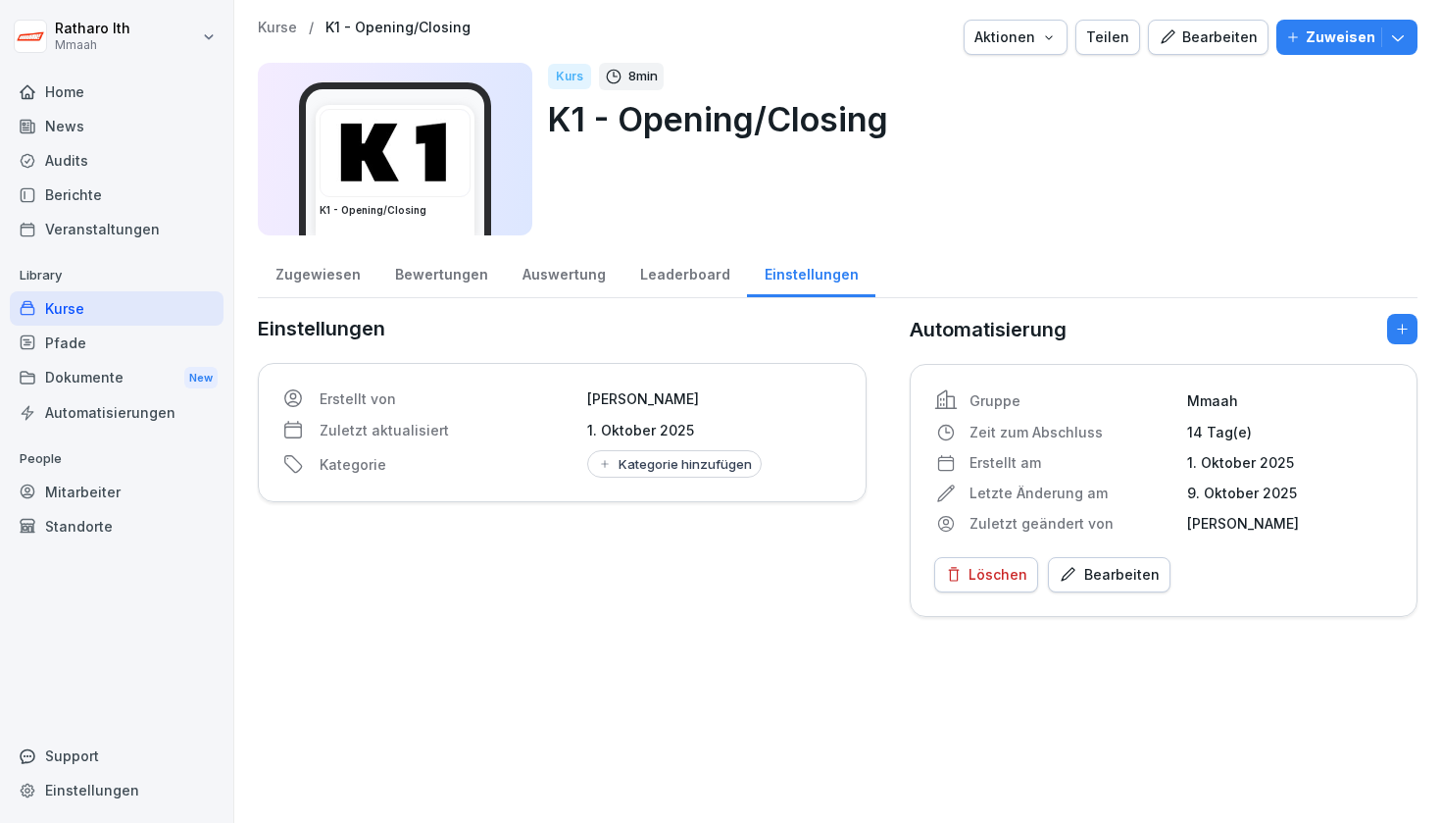
click at [1223, 37] on div "Bearbeiten" at bounding box center [1208, 37] width 99 height 22
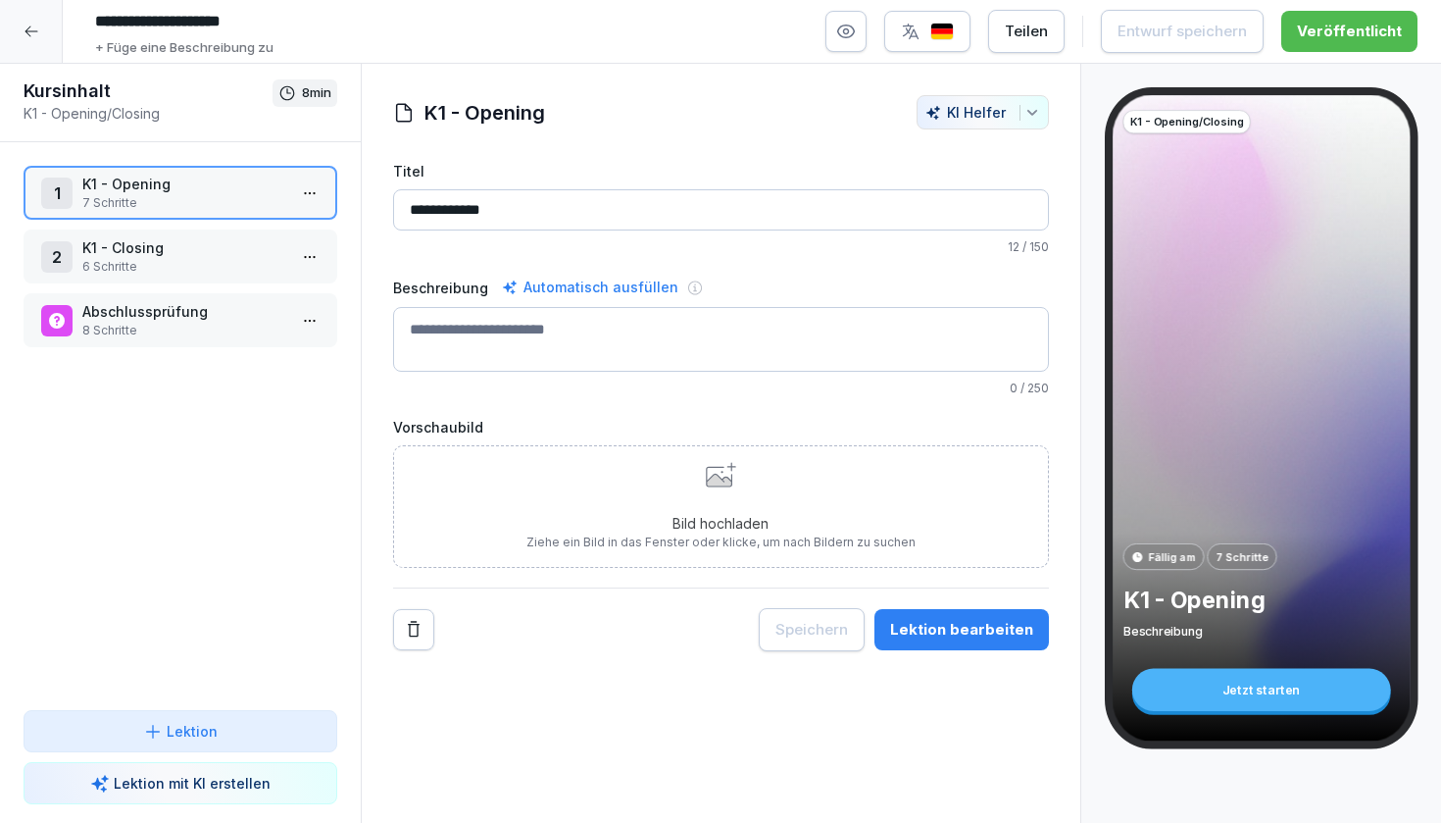
click at [152, 335] on p "8 Schritte" at bounding box center [184, 331] width 204 height 18
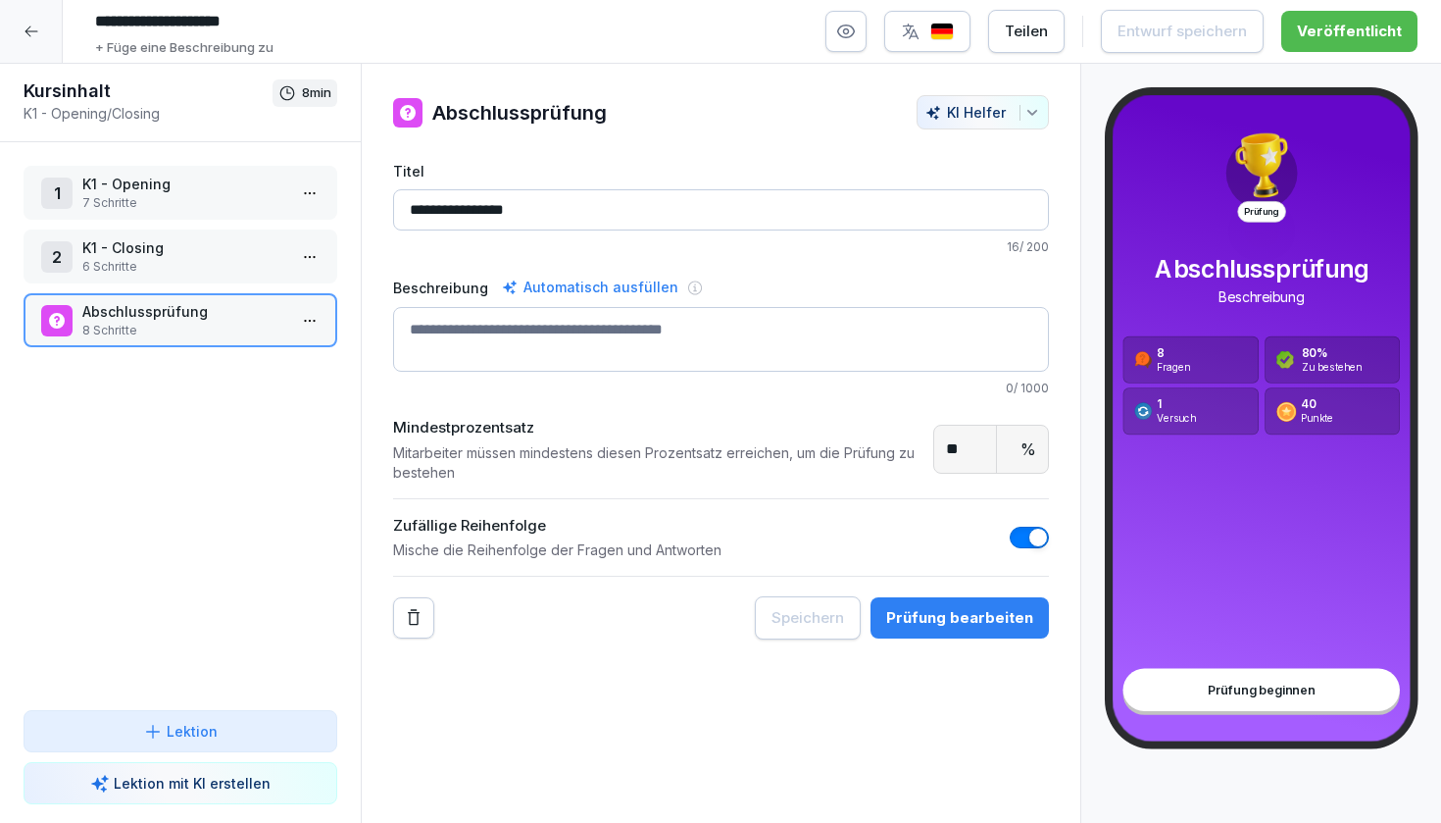
click at [924, 618] on div "Prüfung bearbeiten" at bounding box center [959, 618] width 147 height 22
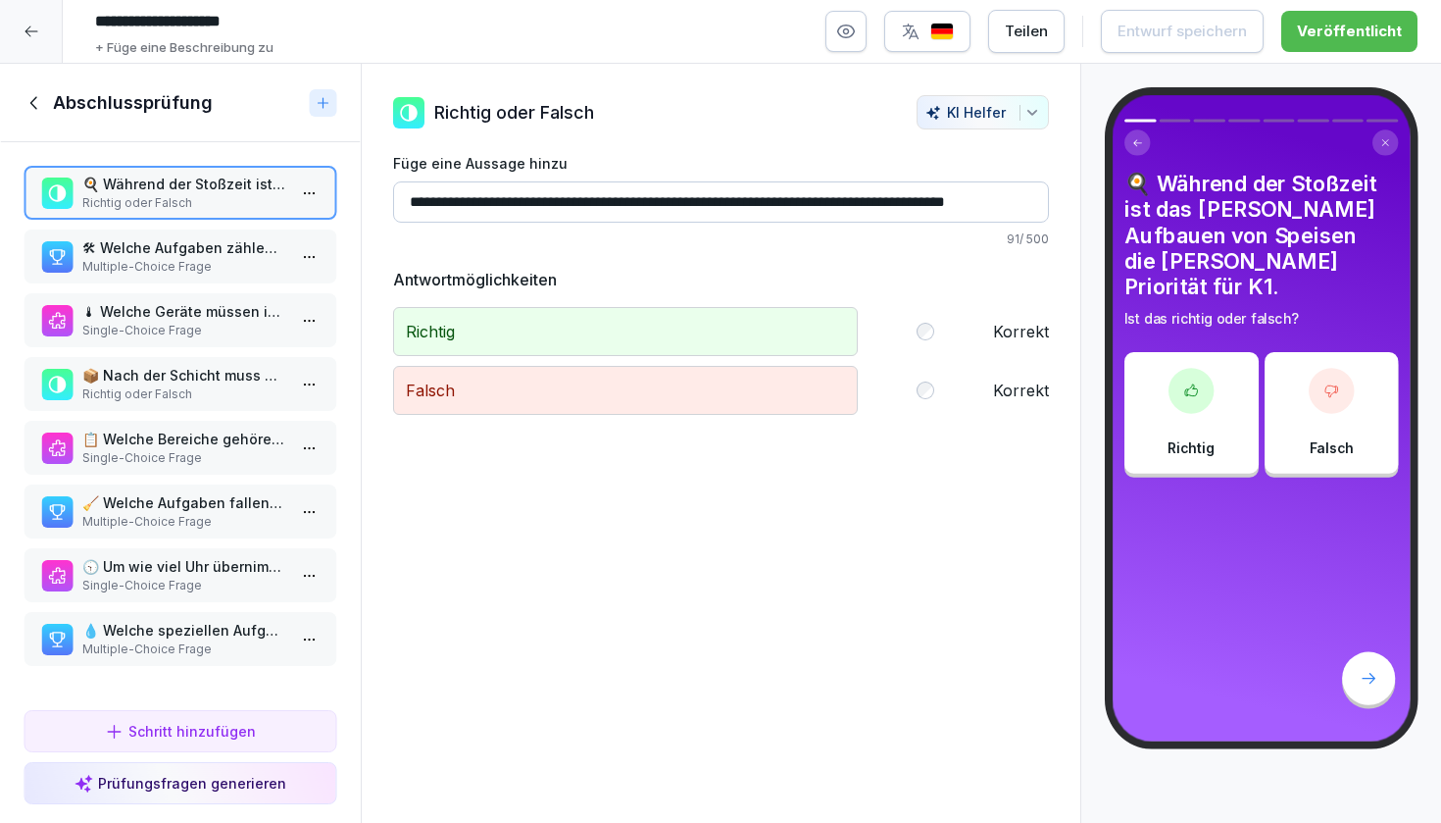
click at [212, 234] on div "🛠 Welche Aufgaben zählen zu den Nebentätigkeiten in der Öffnungsschicht? Wähle …" at bounding box center [181, 256] width 314 height 54
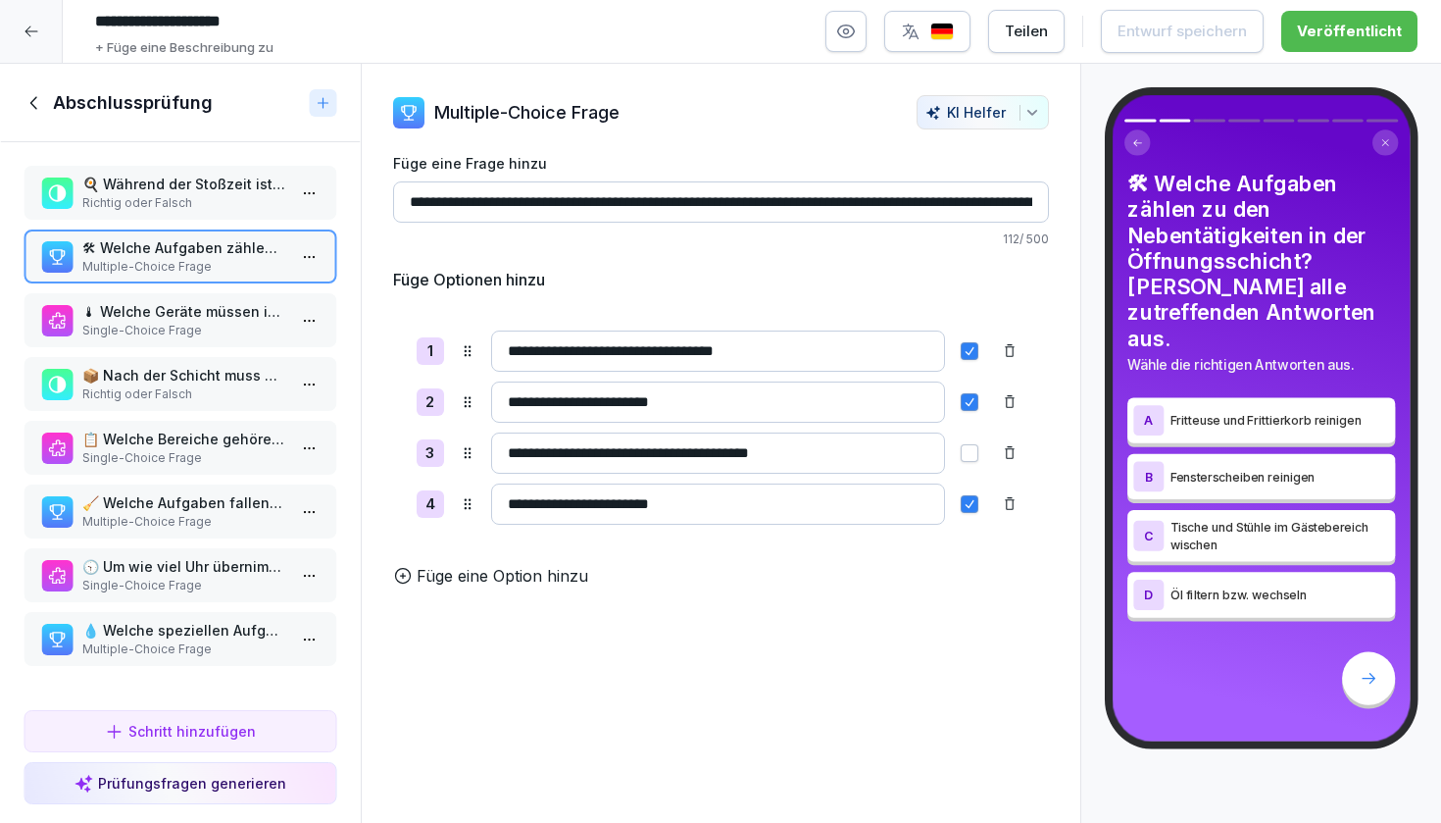
click at [848, 454] on input "**********" at bounding box center [718, 452] width 454 height 41
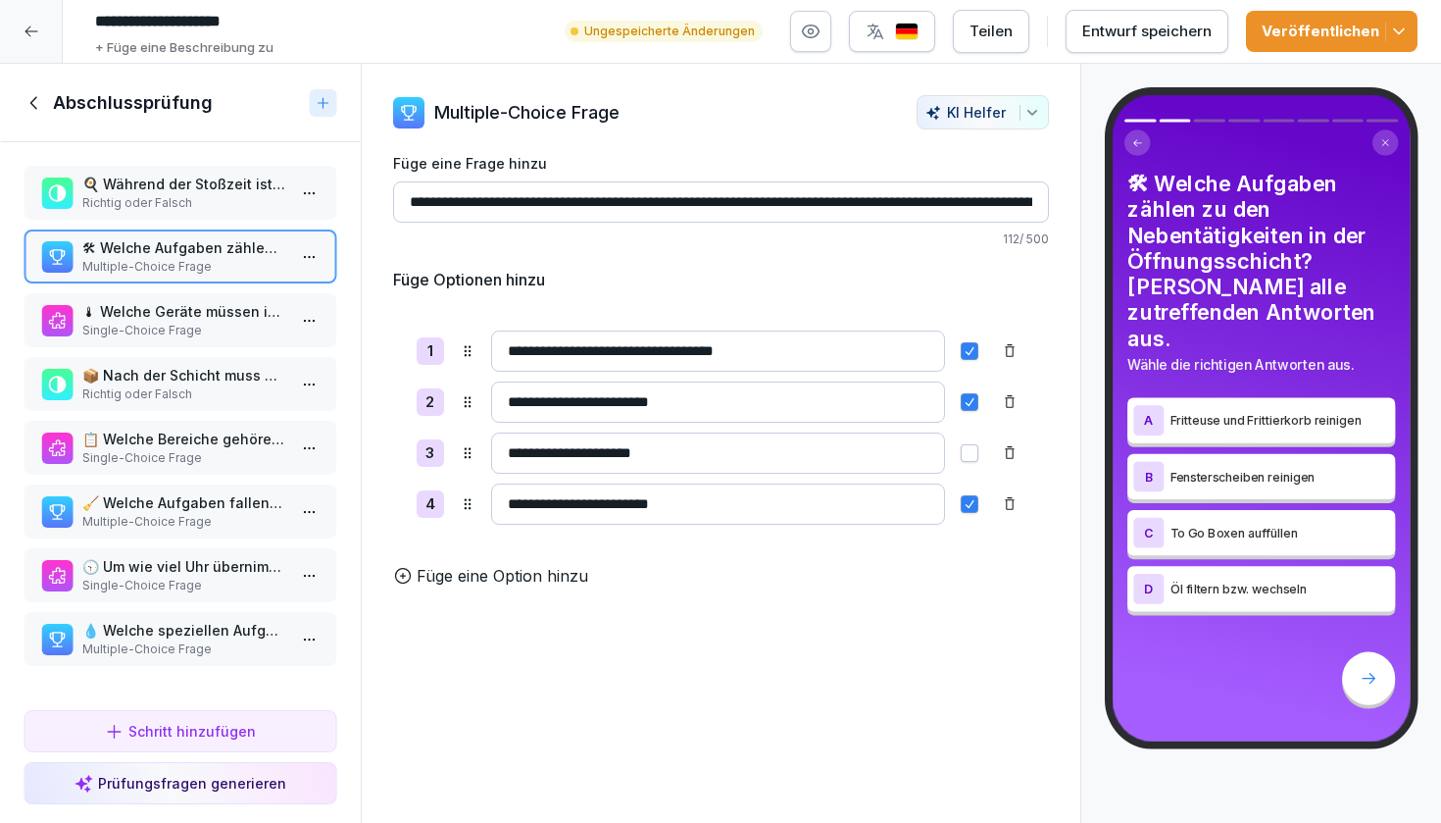
type input "**********"
click at [970, 465] on div "**********" at bounding box center [721, 452] width 609 height 41
click at [969, 457] on button "button" at bounding box center [970, 453] width 18 height 18
click at [950, 558] on div "**********" at bounding box center [721, 428] width 656 height 320
click at [807, 362] on input "**********" at bounding box center [718, 350] width 454 height 41
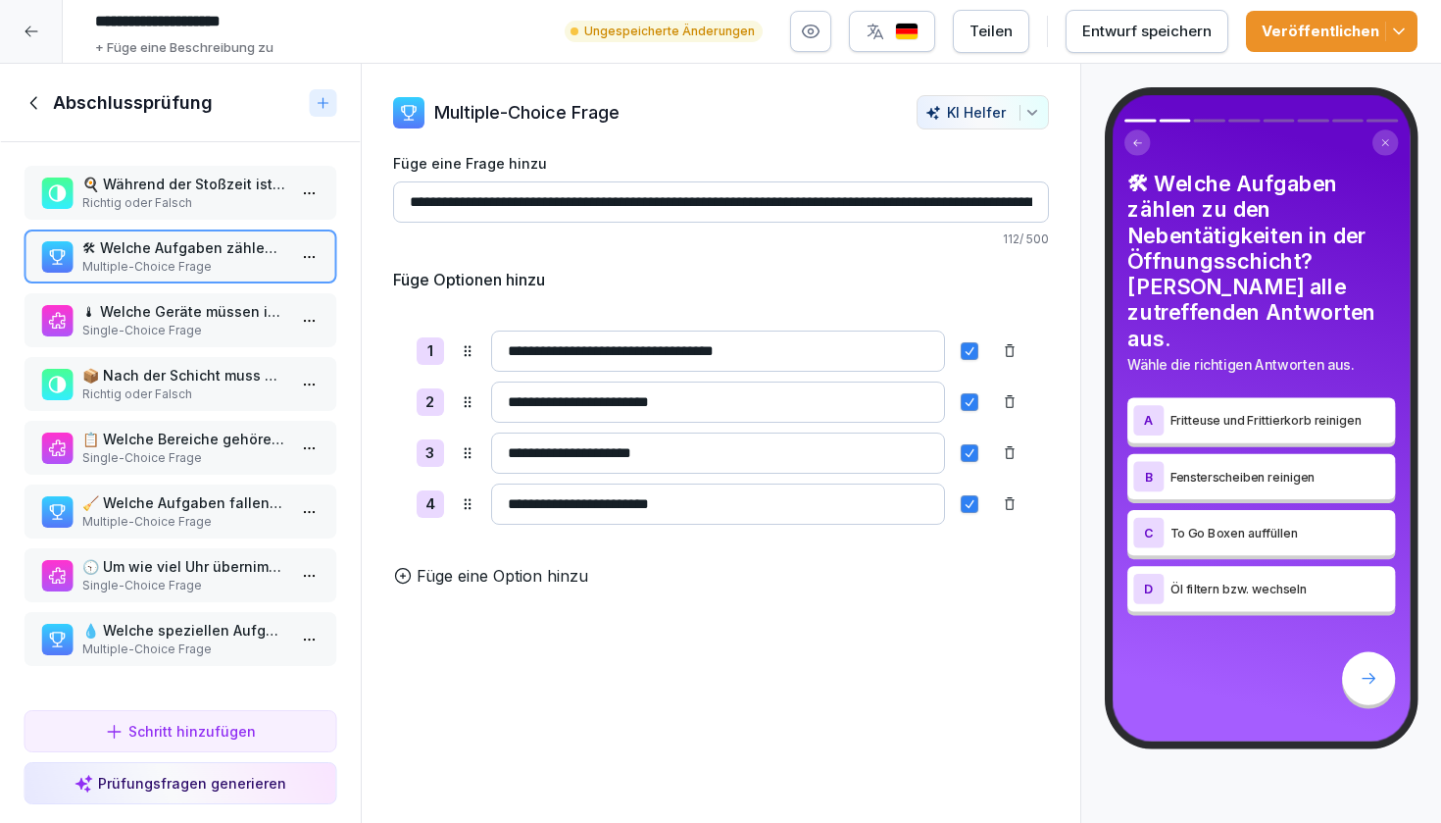
click at [807, 362] on input "**********" at bounding box center [718, 350] width 454 height 41
type input "**********"
click at [969, 354] on span "button" at bounding box center [970, 351] width 16 height 16
click at [225, 316] on p "🌡 Welche Geräte müssen in zeitlichem Abstand gestartet werden?" at bounding box center [184, 311] width 204 height 21
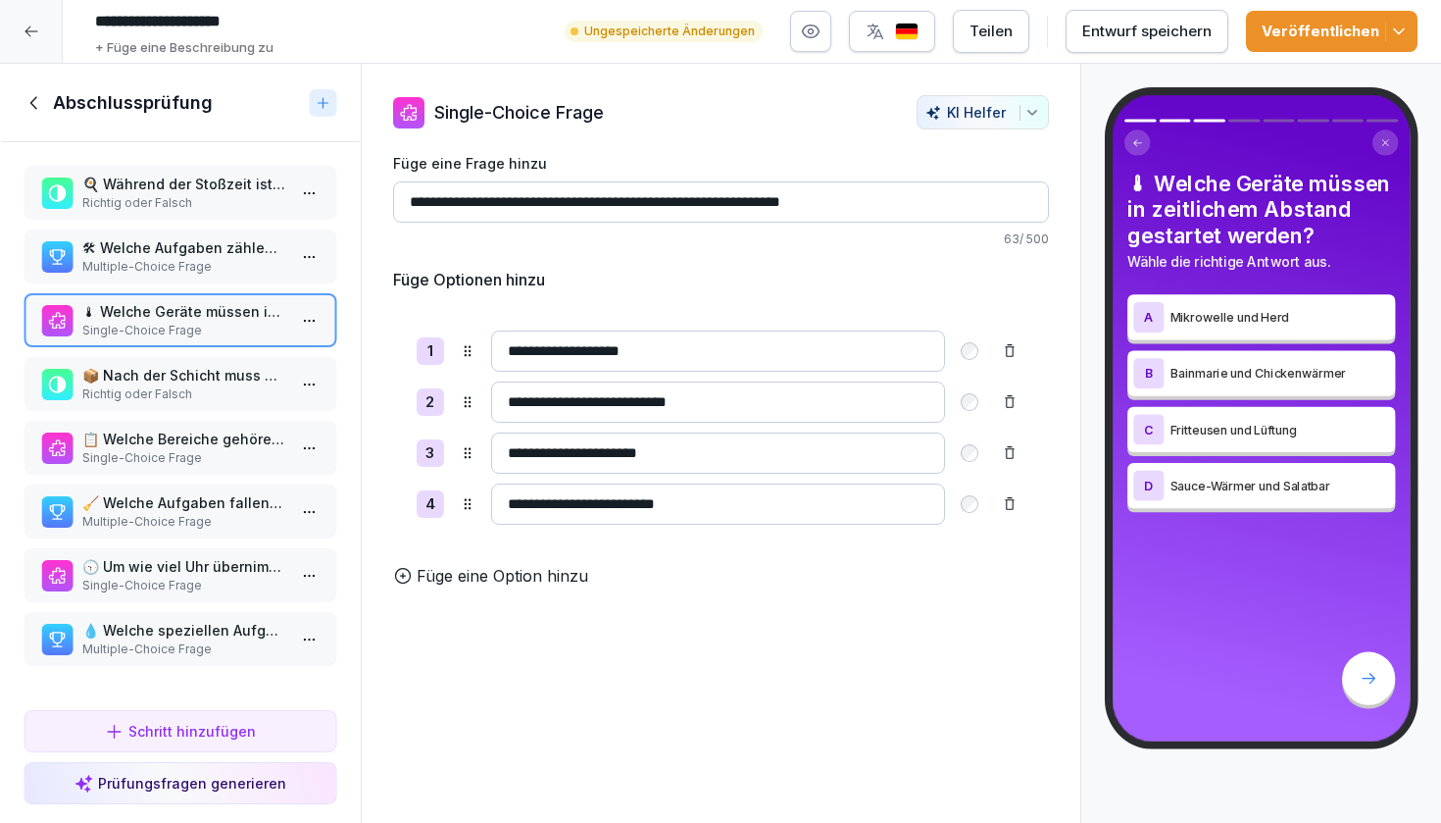
click at [212, 388] on p "Richtig oder Falsch" at bounding box center [184, 394] width 204 height 18
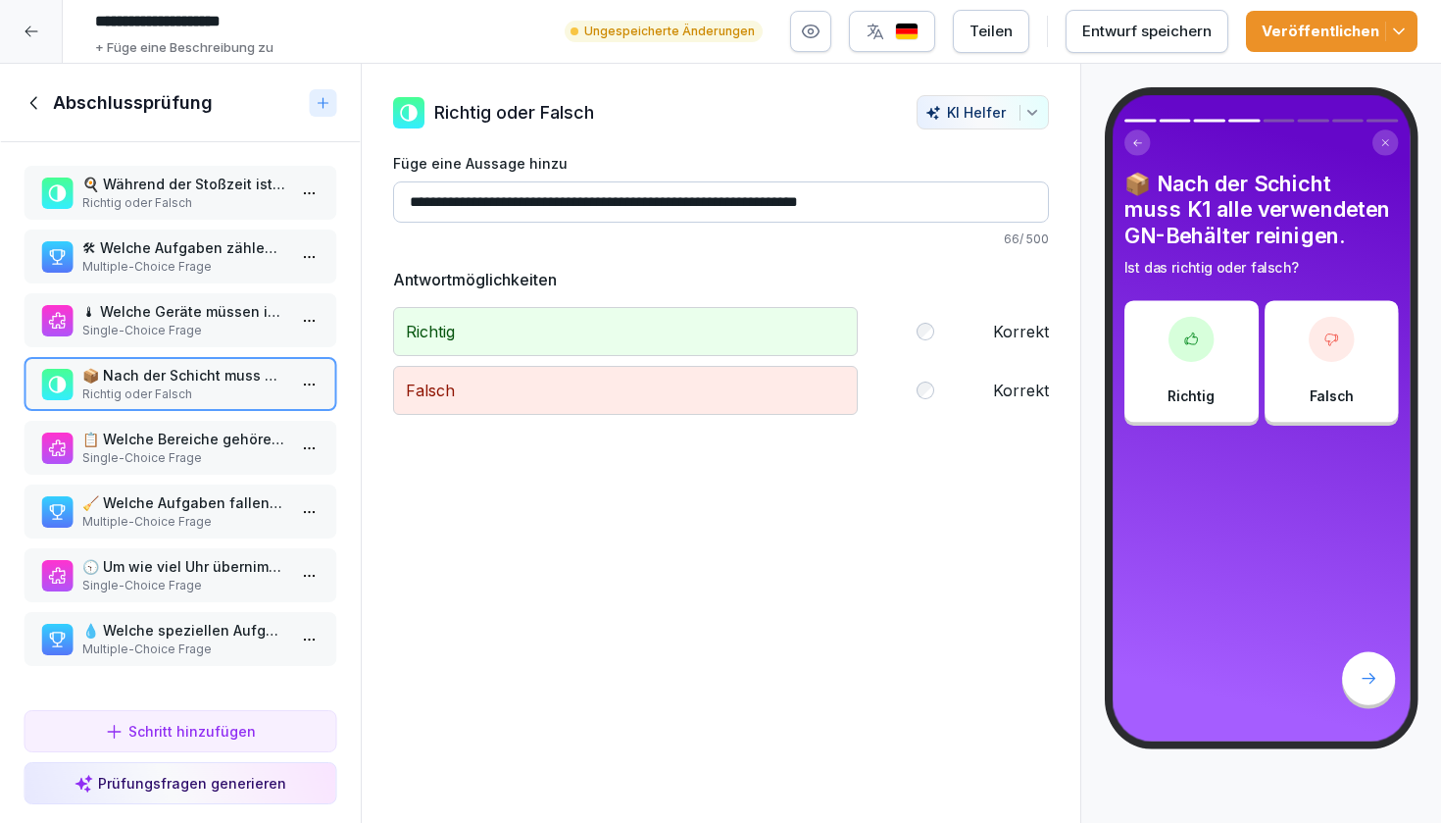
click at [212, 436] on p "📋 Welche Bereiche gehören beim Schließen zur Verantwortung von K1?" at bounding box center [184, 438] width 204 height 21
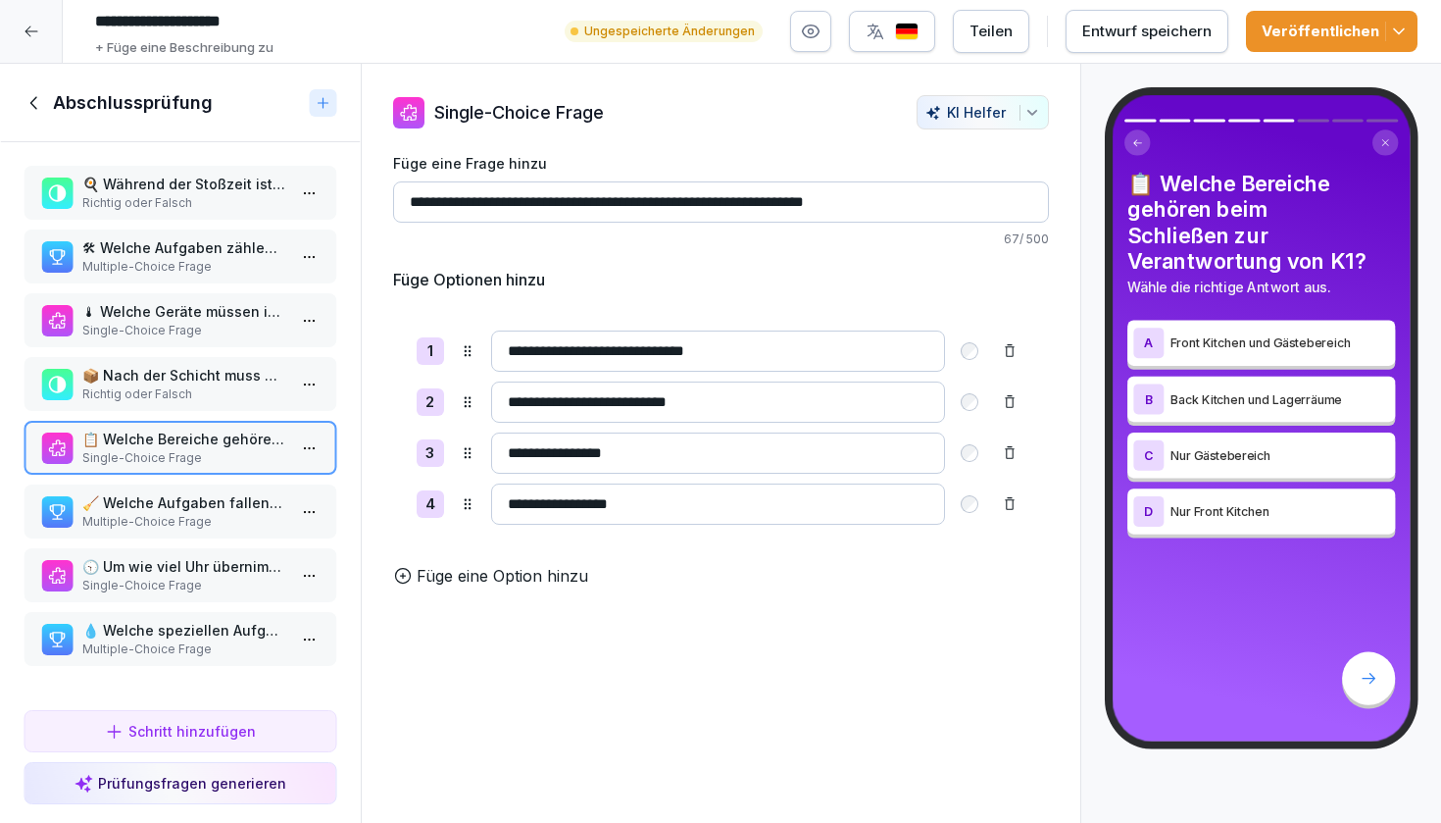
click at [214, 506] on p "🧹 Welche Aufgaben fallen nach 20:30 Uhr bis zum Schließen in der Front Kitchen …" at bounding box center [184, 502] width 204 height 21
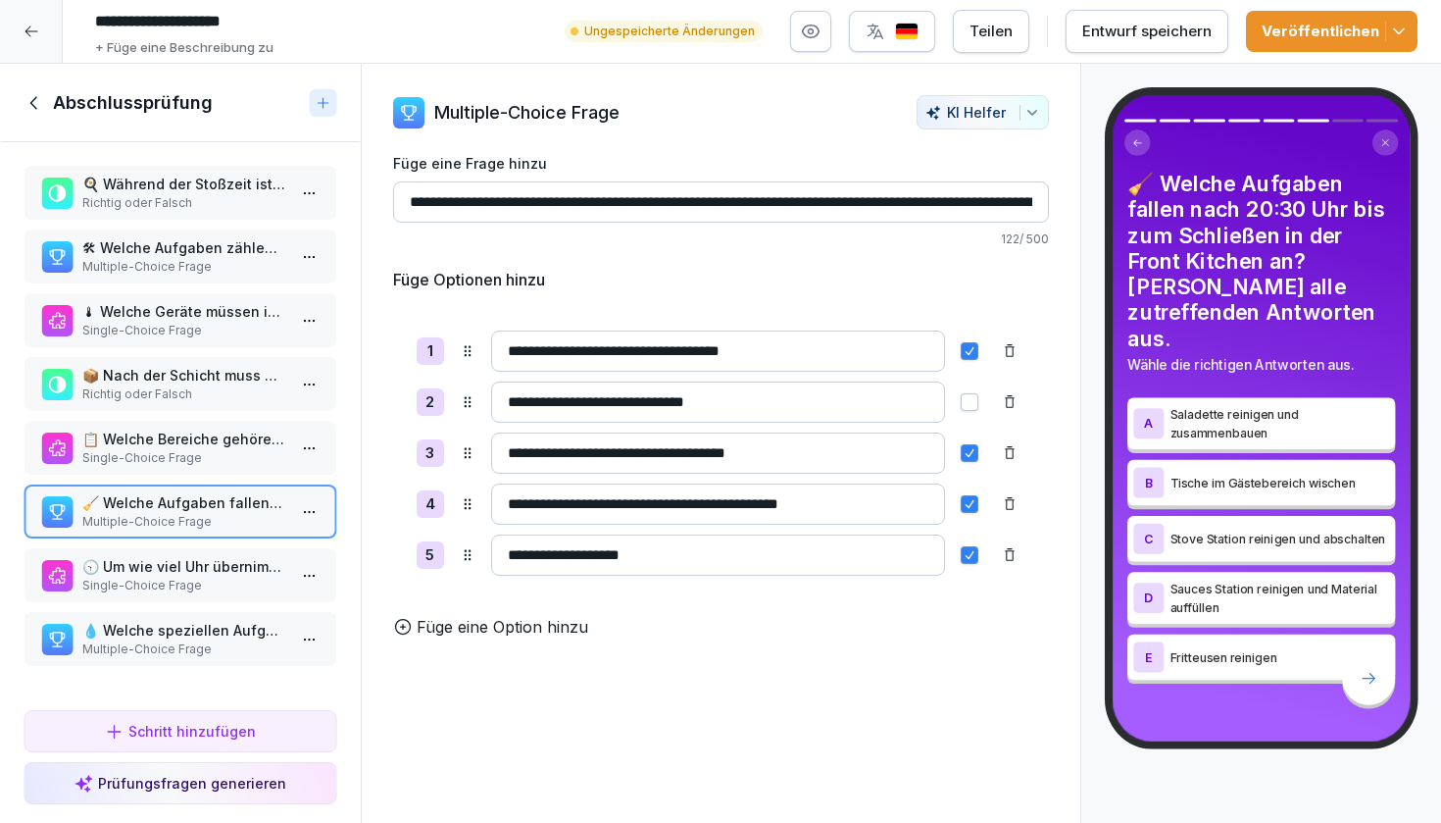
click at [212, 457] on p "Single-Choice Frage" at bounding box center [184, 458] width 204 height 18
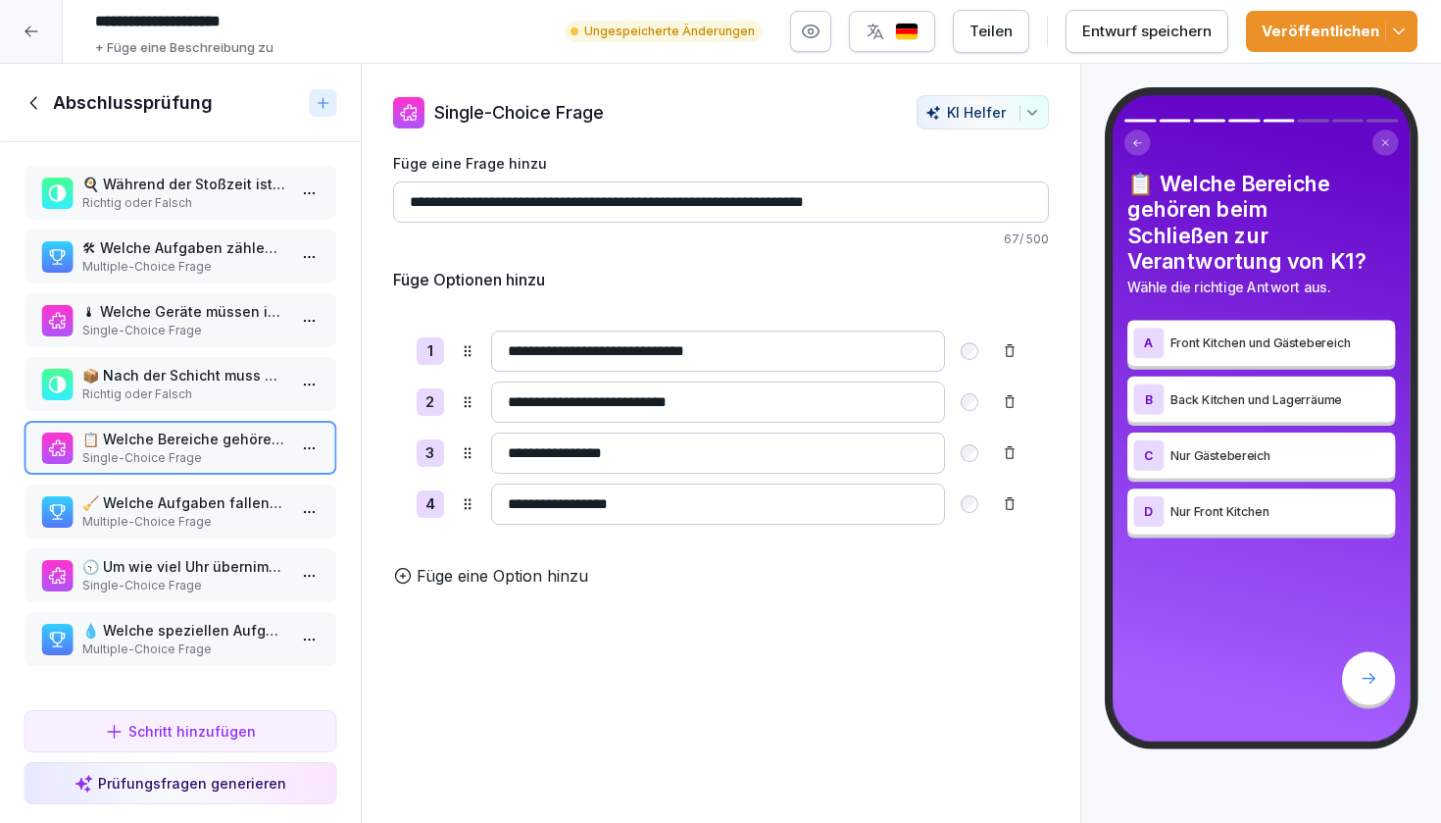
click at [224, 499] on p "🧹 Welche Aufgaben fallen nach 20:30 Uhr bis zum Schließen in der Front Kitchen …" at bounding box center [184, 502] width 204 height 21
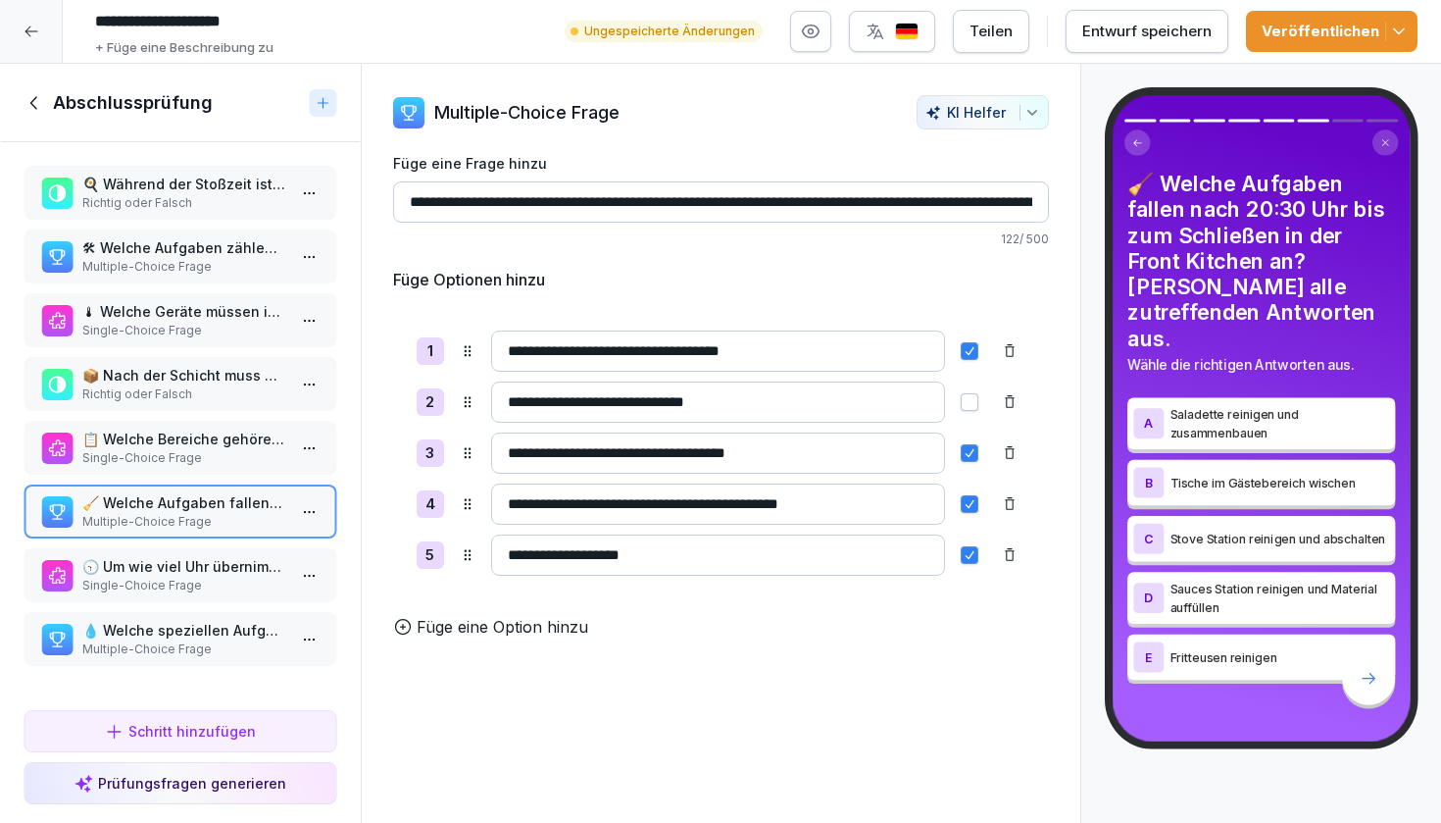
click at [825, 392] on input "**********" at bounding box center [718, 401] width 454 height 41
type input "**********"
click at [990, 681] on div "**********" at bounding box center [721, 444] width 721 height 760
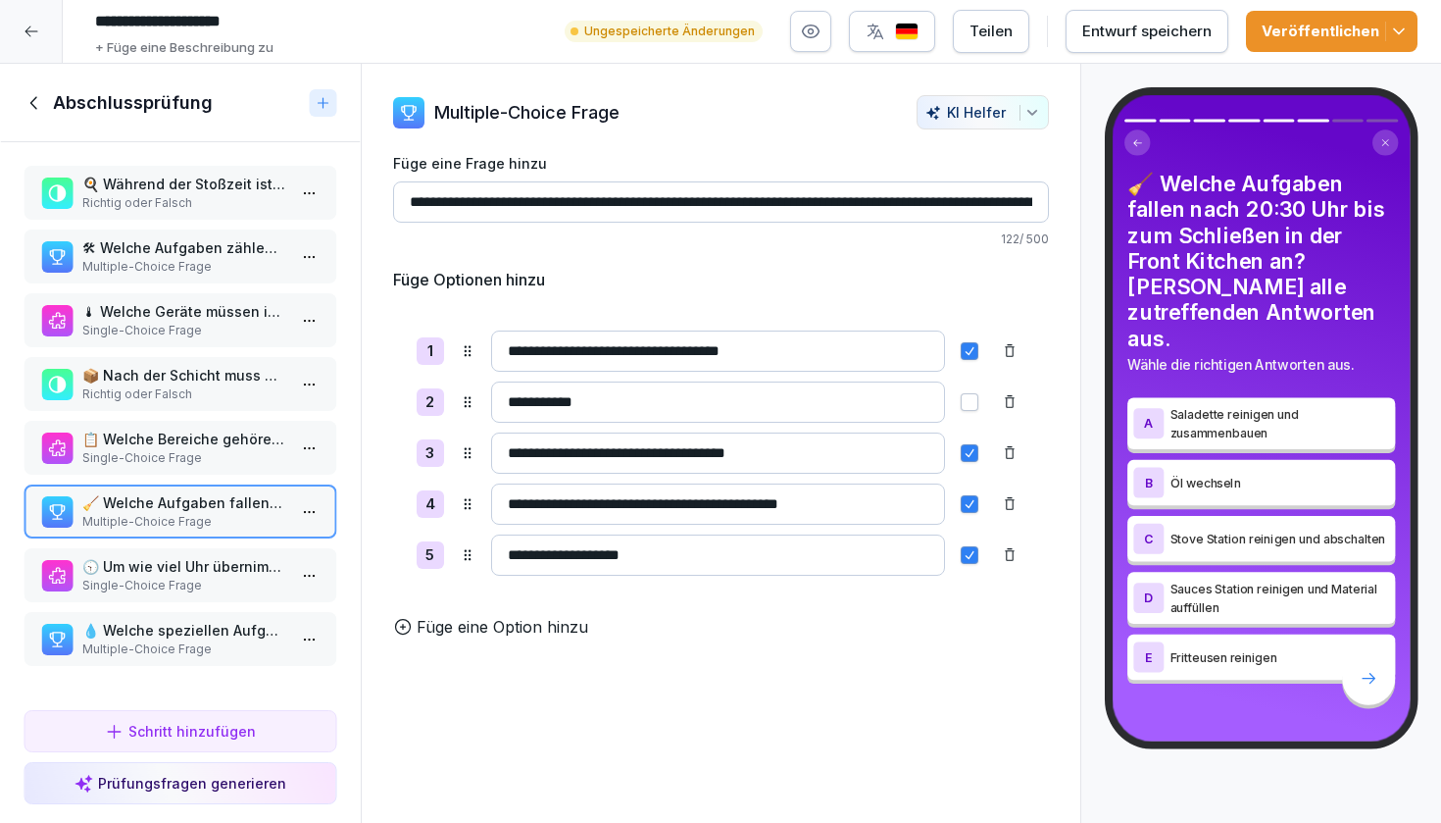
click at [174, 558] on p "🕤 Um wie viel Uhr übernimmt K1 die gesamte Küchenposition nach der Stoßzeit?" at bounding box center [184, 566] width 204 height 21
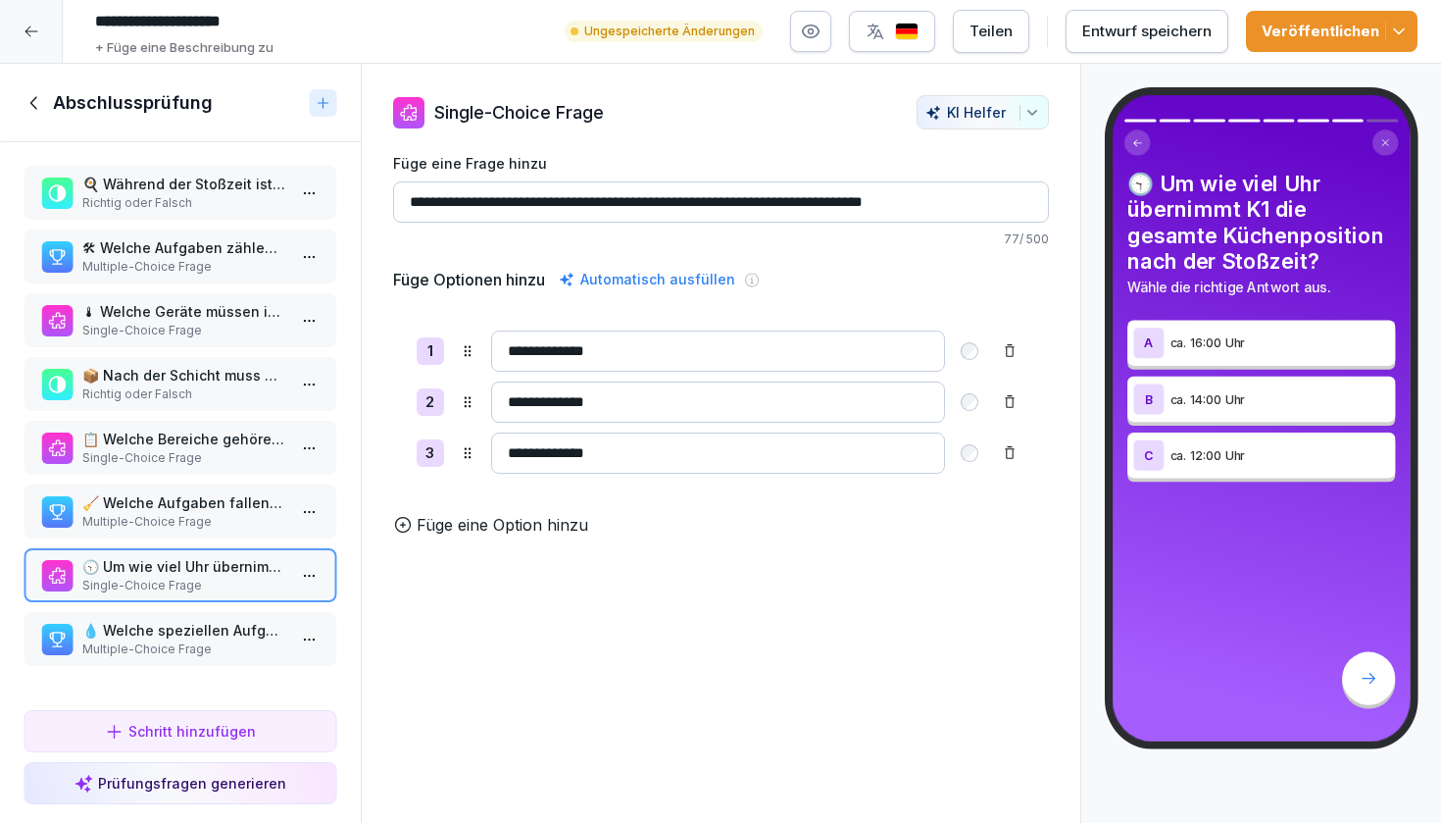
click at [1351, 29] on div "Veröffentlichen" at bounding box center [1332, 32] width 140 height 22
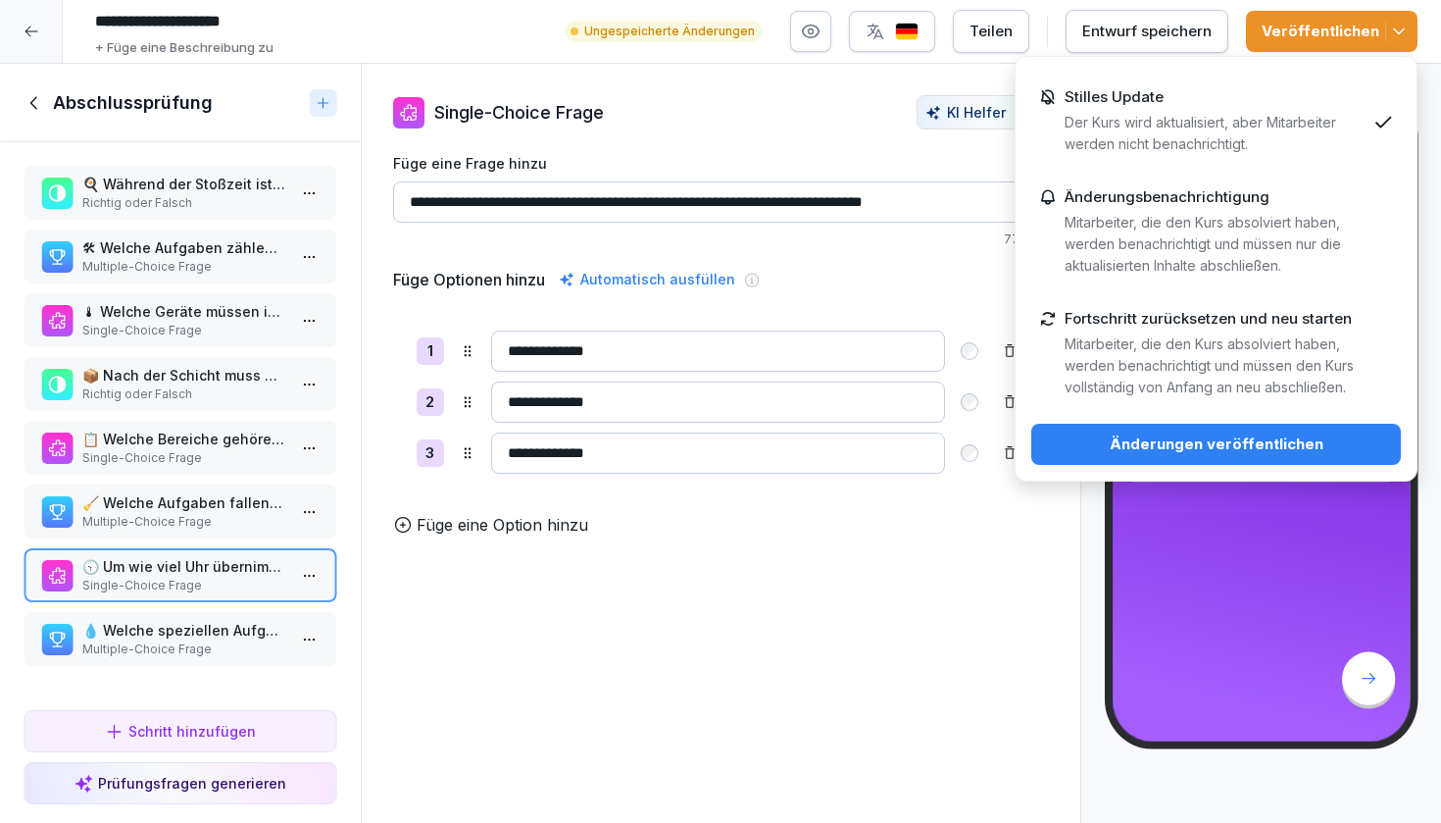
click at [1229, 456] on button "Änderungen veröffentlichen" at bounding box center [1216, 444] width 370 height 41
